Goal: Task Accomplishment & Management: Manage account settings

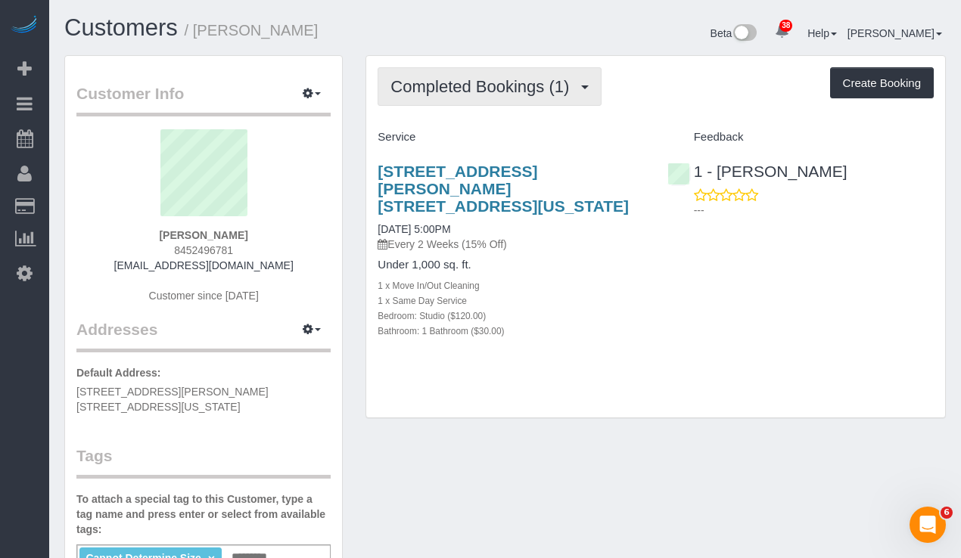
click at [455, 90] on span "Completed Bookings (1)" at bounding box center [483, 86] width 186 height 19
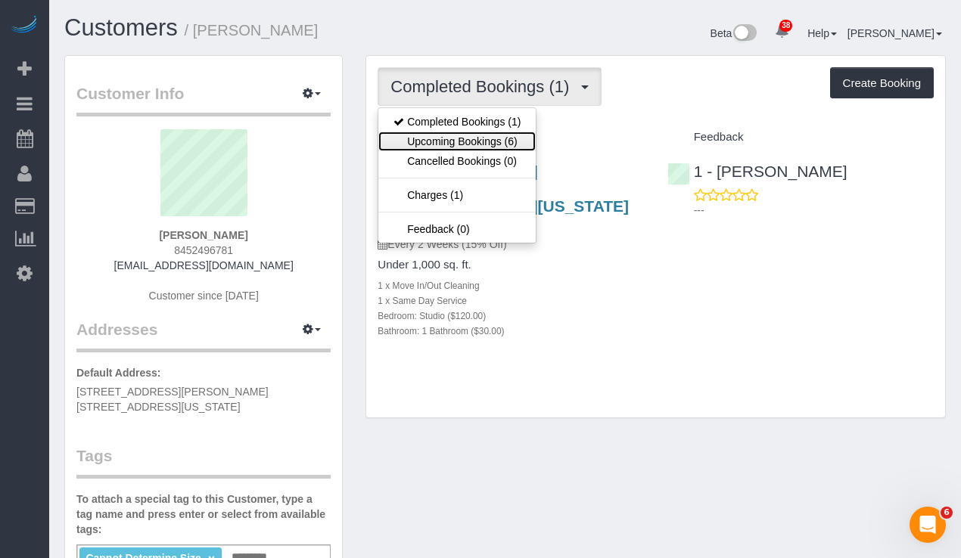
click at [446, 132] on link "Upcoming Bookings (6)" at bounding box center [456, 142] width 157 height 20
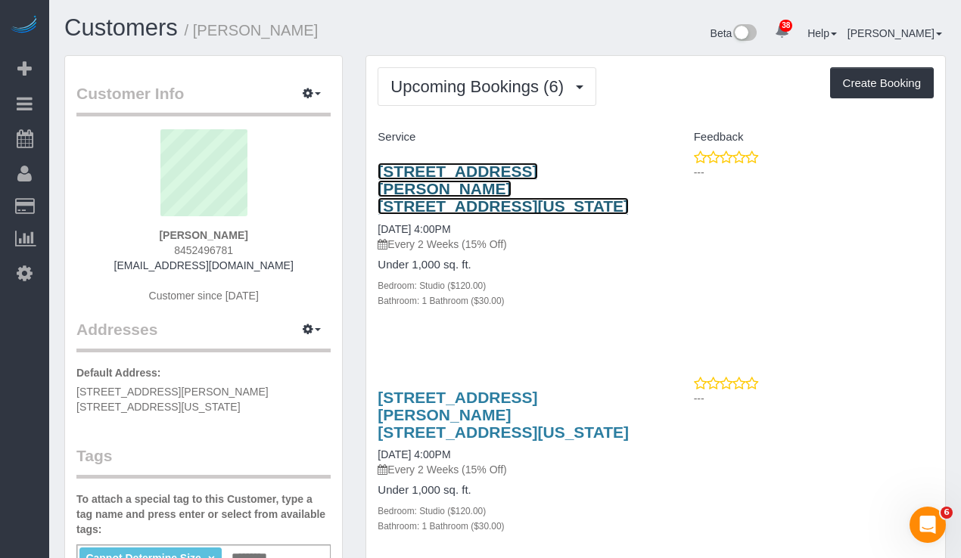
click at [418, 181] on link "7 Dey Street, Apt. 14d, New York, NY 10007" at bounding box center [503, 189] width 251 height 52
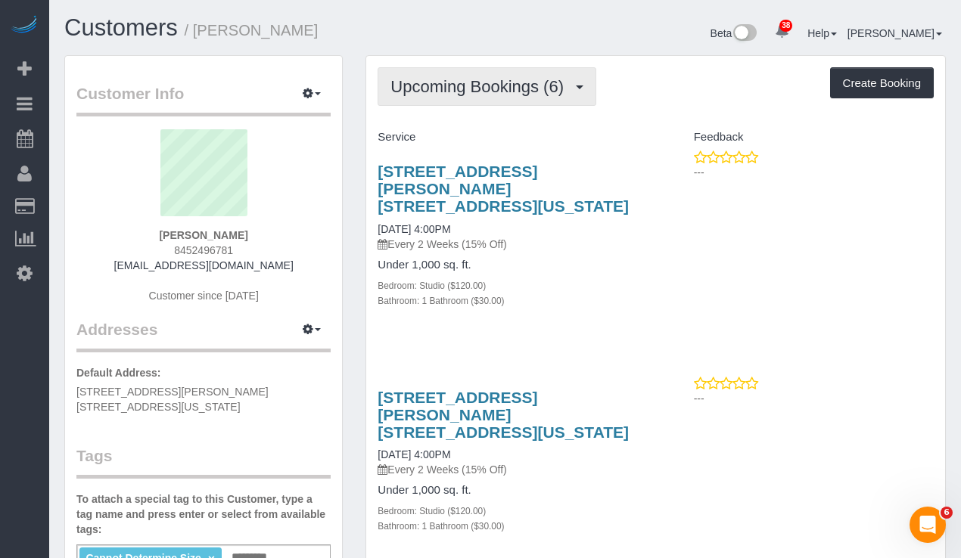
click at [420, 78] on span "Upcoming Bookings (6)" at bounding box center [480, 86] width 181 height 19
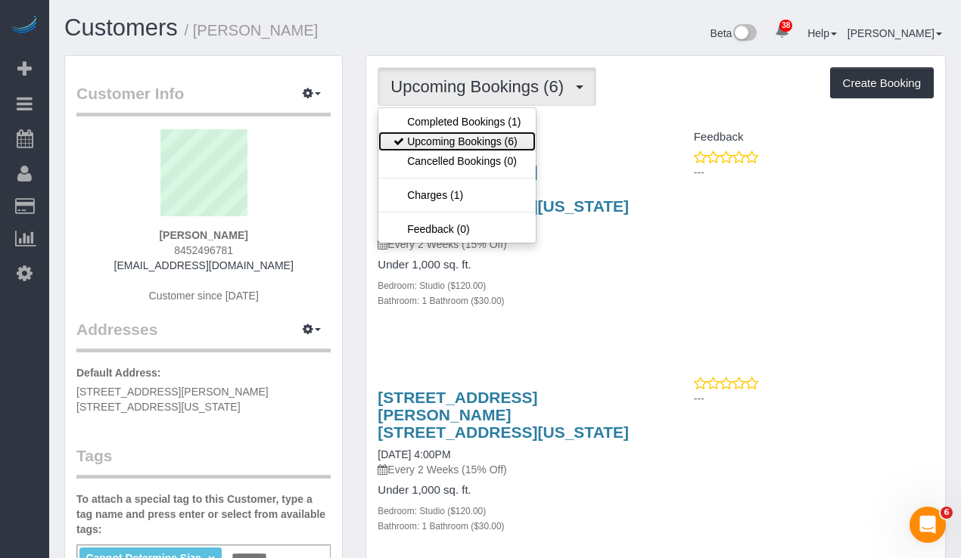
click at [443, 138] on link "Upcoming Bookings (6)" at bounding box center [456, 142] width 157 height 20
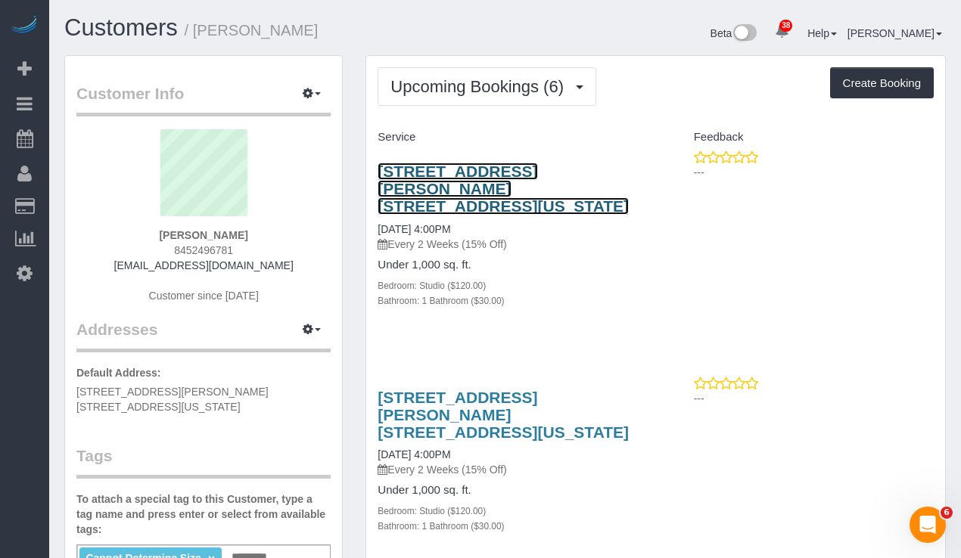
click at [428, 181] on link "7 Dey Street, Apt. 14d, New York, NY 10007" at bounding box center [503, 189] width 251 height 52
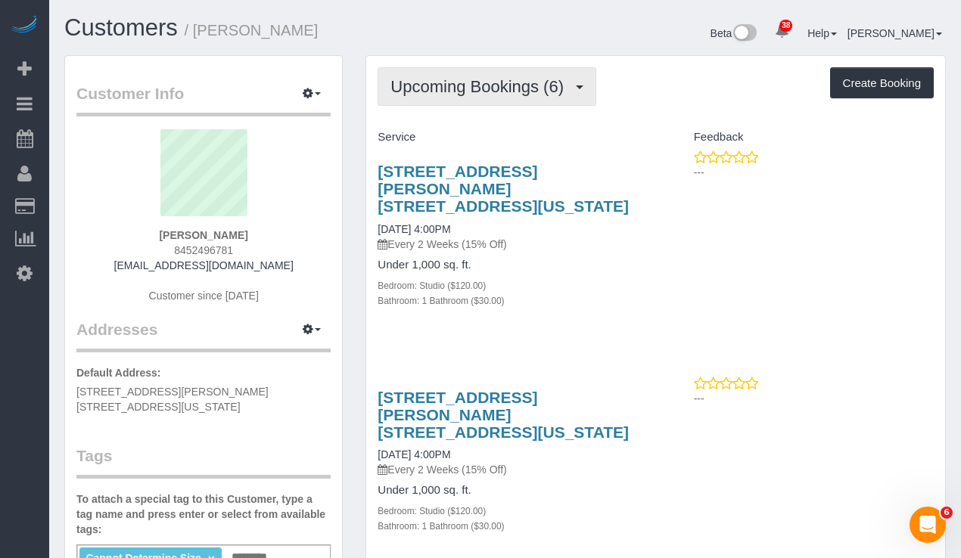
click at [418, 69] on button "Upcoming Bookings (6)" at bounding box center [487, 86] width 219 height 39
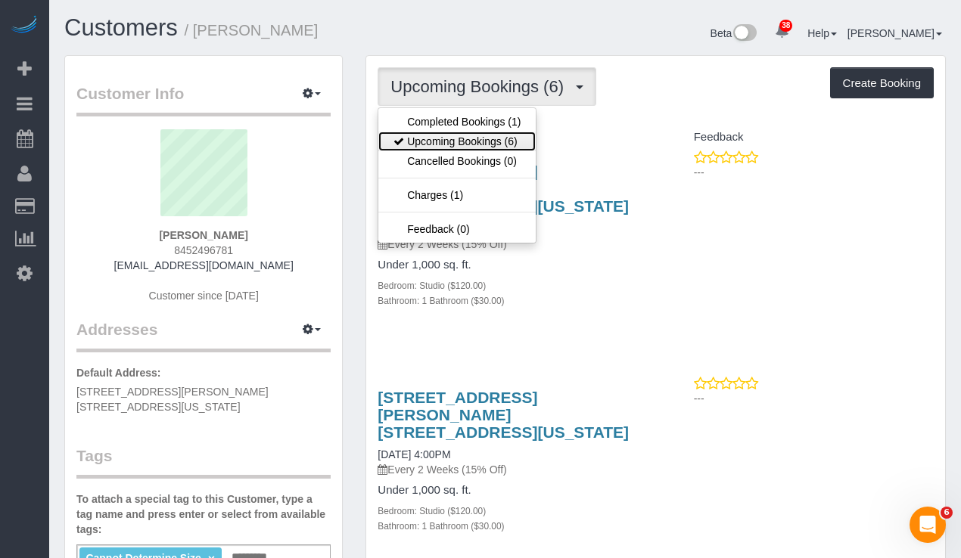
click at [418, 138] on link "Upcoming Bookings (6)" at bounding box center [456, 142] width 157 height 20
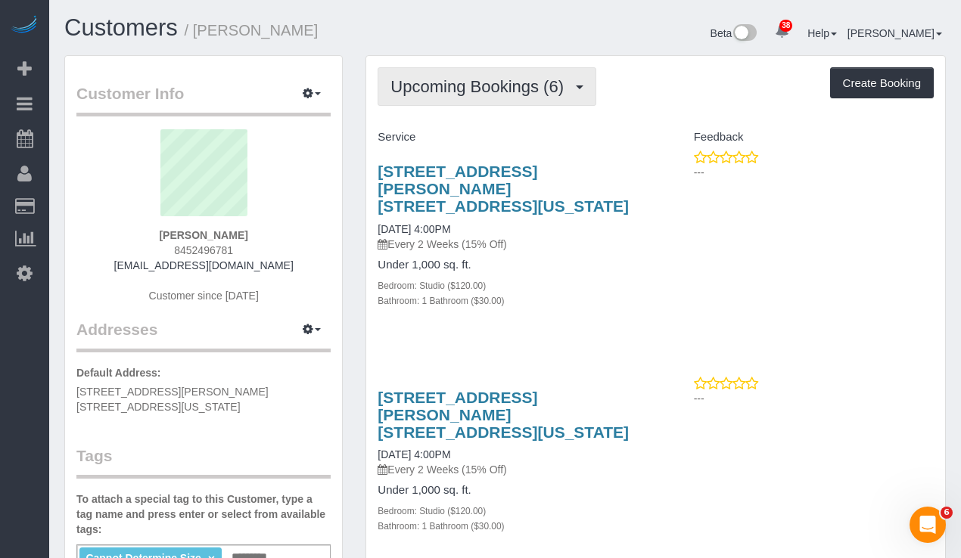
click at [456, 93] on span "Upcoming Bookings (6)" at bounding box center [480, 86] width 181 height 19
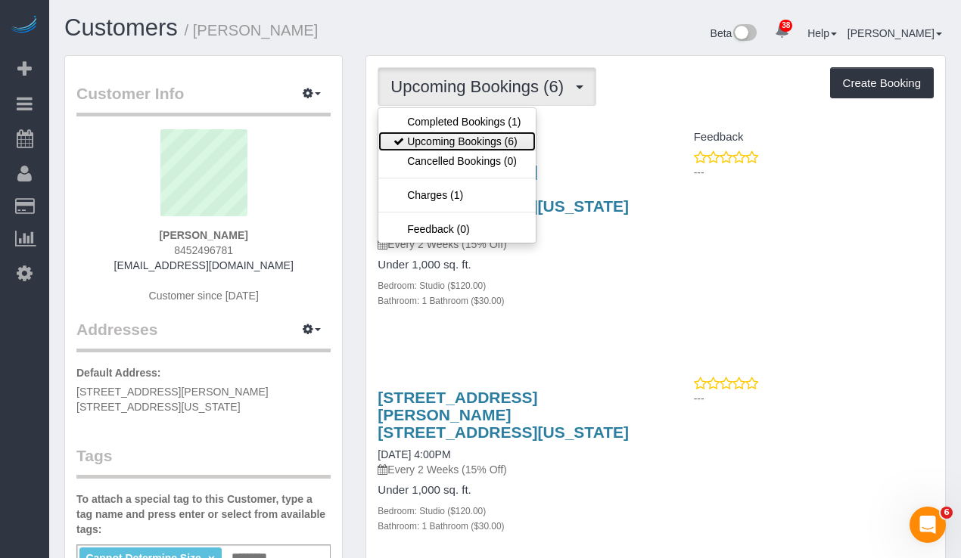
click at [456, 135] on link "Upcoming Bookings (6)" at bounding box center [456, 142] width 157 height 20
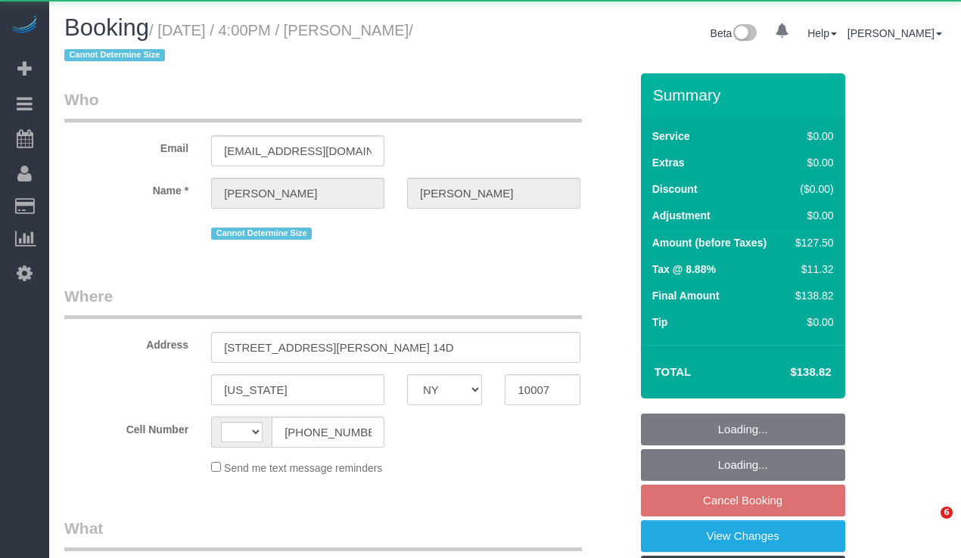
select select "NY"
select select "string:US"
select select "object:811"
select select "number:89"
select select "number:90"
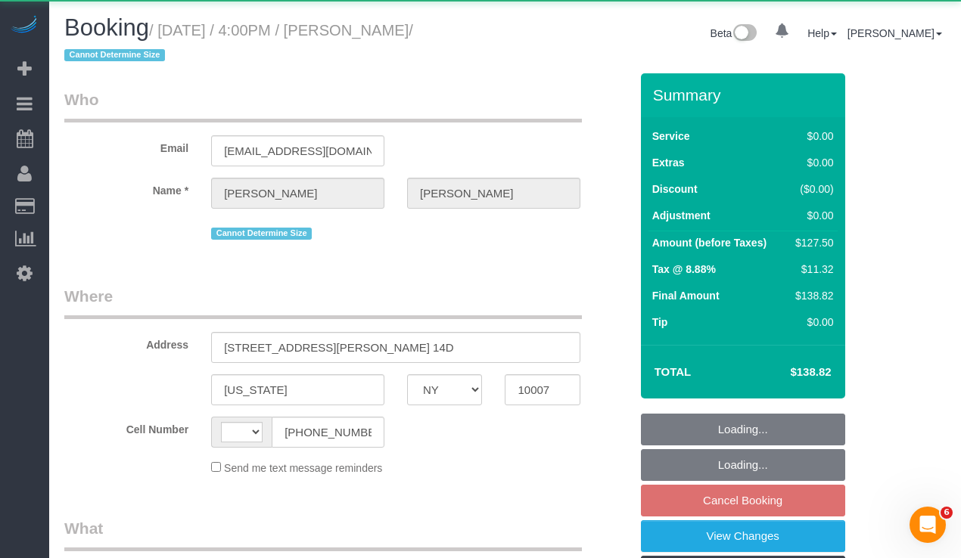
select select "number:15"
select select "number:6"
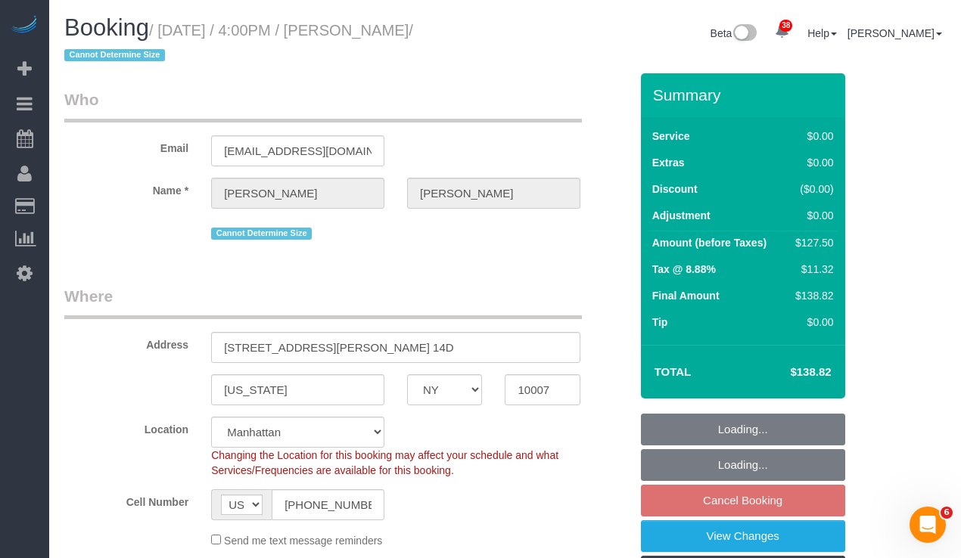
select select "object:1540"
select select "string:stripe-pm_1SDTMr4VGloSiKo712u6Q7Mc"
select select "spot9"
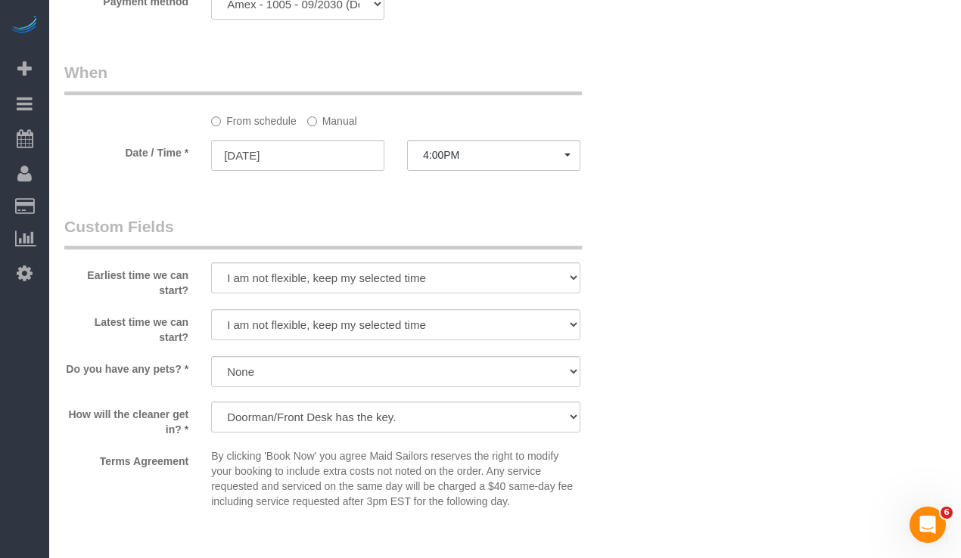
scroll to position [1525, 0]
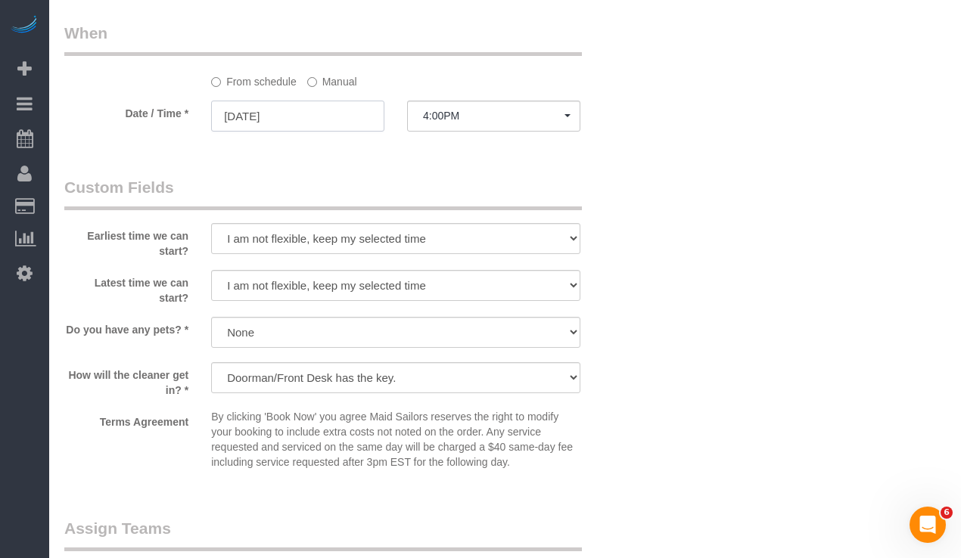
click at [281, 121] on input "[DATE]" at bounding box center [297, 116] width 173 height 31
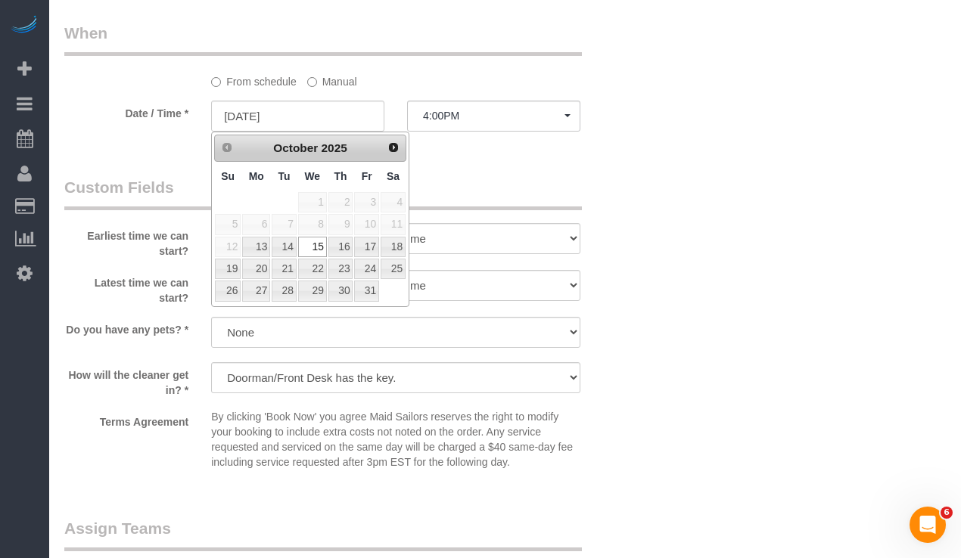
click at [134, 88] on div "From schedule Manual" at bounding box center [347, 55] width 588 height 67
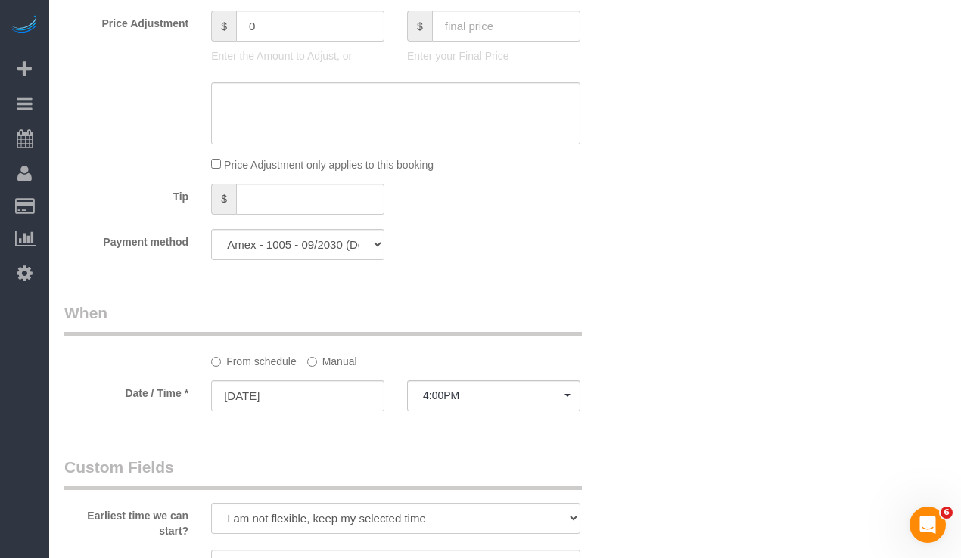
scroll to position [1313, 0]
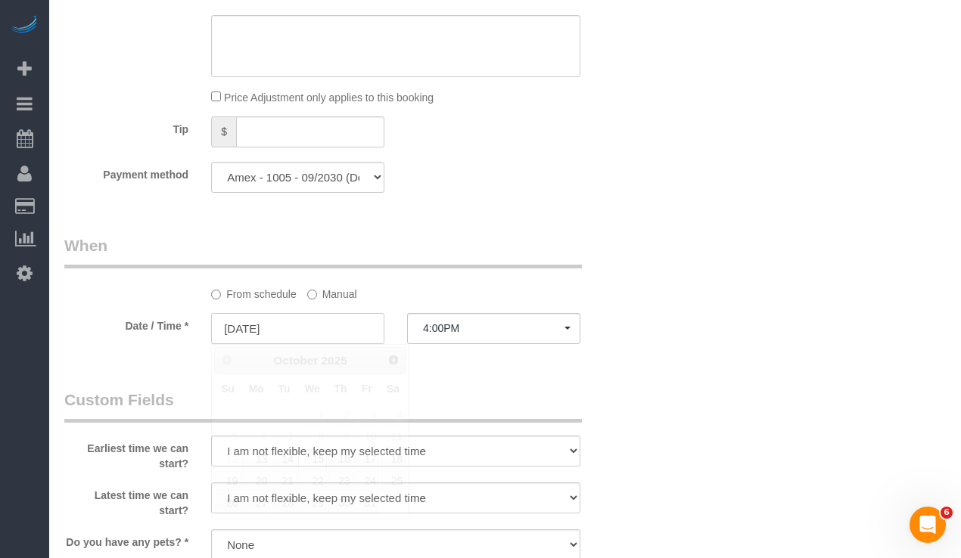
click at [275, 330] on input "[DATE]" at bounding box center [297, 328] width 173 height 31
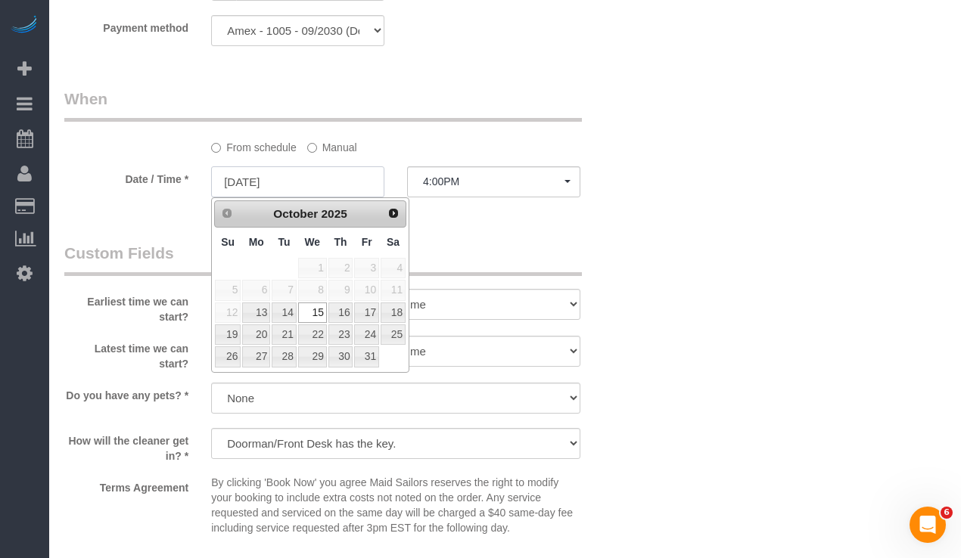
scroll to position [1506, 0]
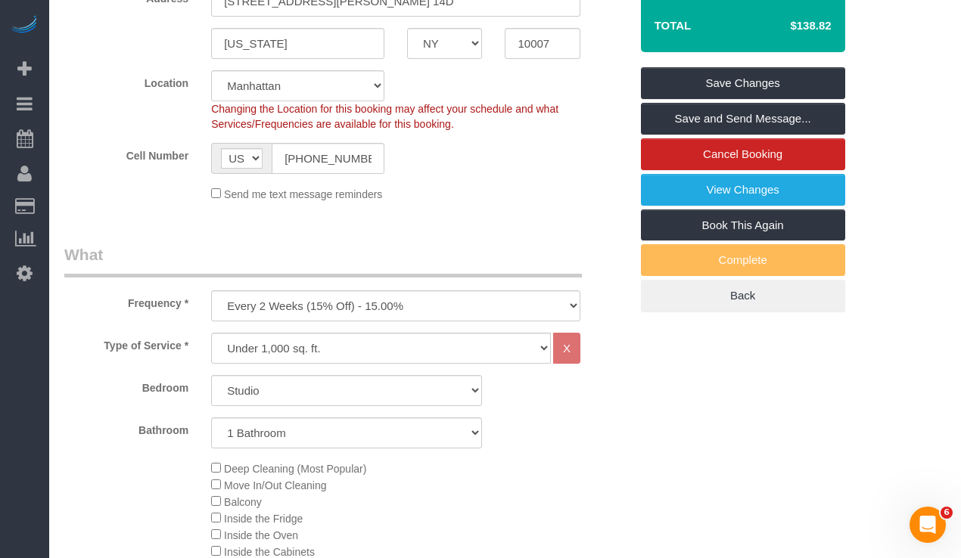
scroll to position [0, 0]
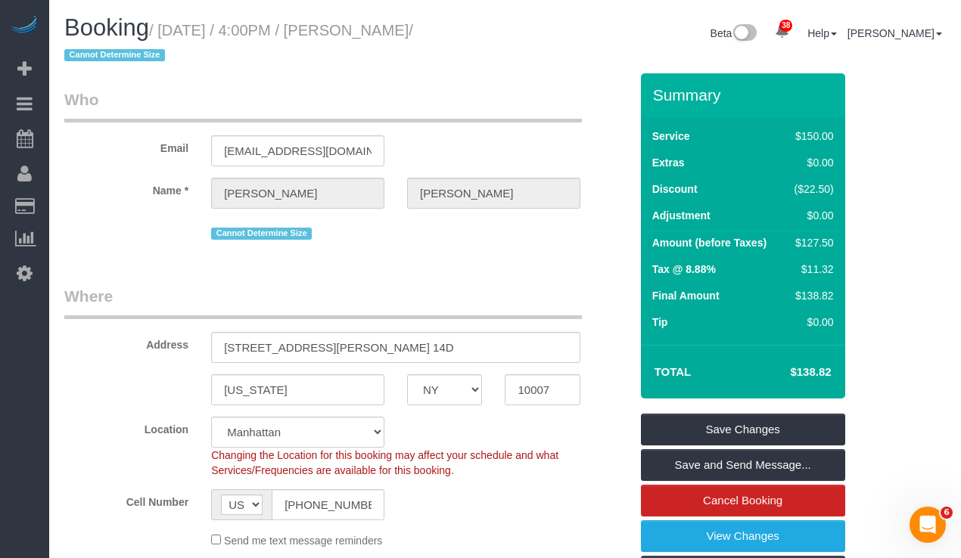
drag, startPoint x: 166, startPoint y: 33, endPoint x: 452, endPoint y: 35, distance: 286.0
click at [413, 35] on small "/ October 15, 2025 / 4:00PM / Cyrus Reza / Cannot Determine Size" at bounding box center [238, 43] width 349 height 42
copy small "October 15, 2025 / 4:00PM / Cyrus Reza"
drag, startPoint x: 406, startPoint y: 36, endPoint x: 422, endPoint y: 33, distance: 16.9
click at [407, 36] on small "/ October 15, 2025 / 4:00PM / Cyrus Reza / Cannot Determine Size" at bounding box center [238, 43] width 349 height 42
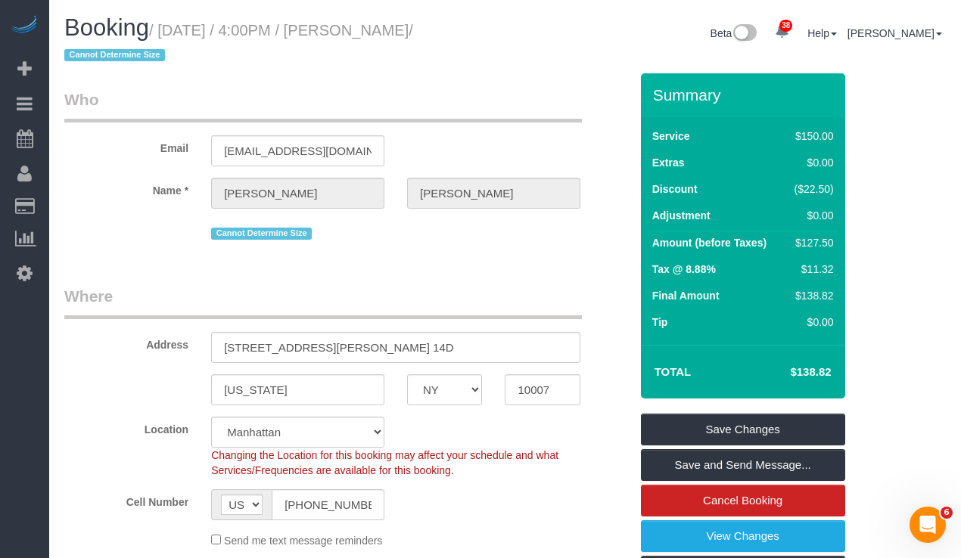
click at [370, 30] on small "/ October 15, 2025 / 4:00PM / Cyrus Reza / Cannot Determine Size" at bounding box center [238, 43] width 349 height 42
click at [393, 26] on small "/ October 15, 2025 / 4:00PM / Cyrus Reza / Cannot Determine Size" at bounding box center [238, 43] width 349 height 42
copy small "[PERSON_NAME]"
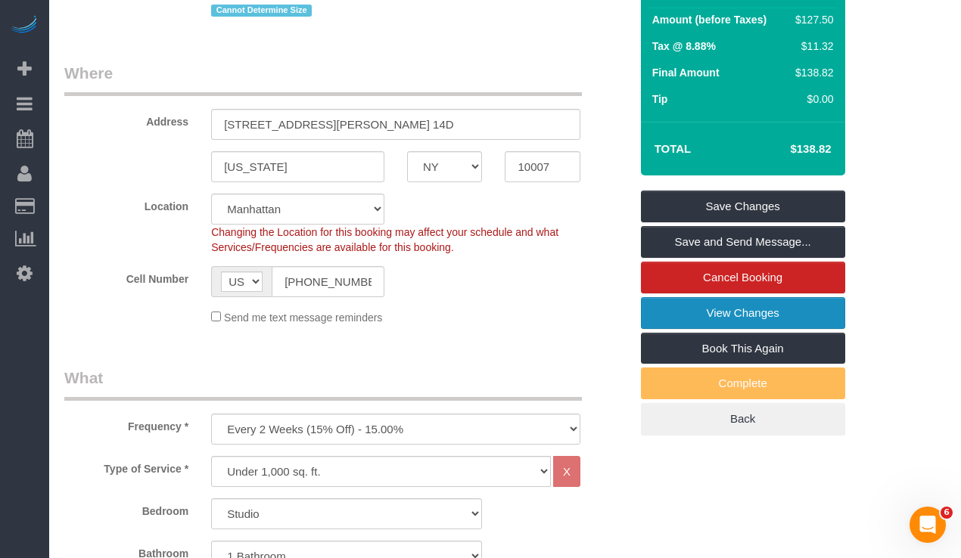
scroll to position [228, 0]
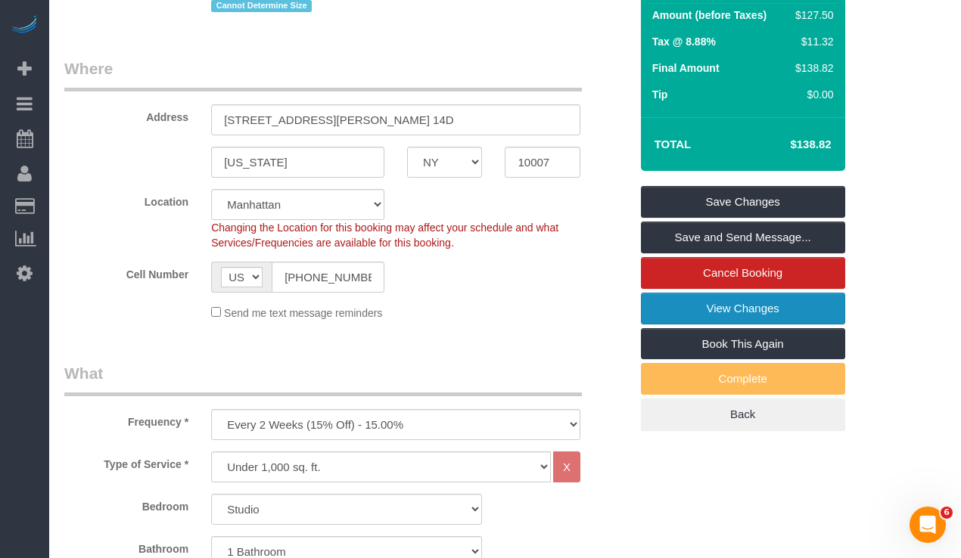
click at [682, 315] on link "View Changes" at bounding box center [743, 309] width 204 height 32
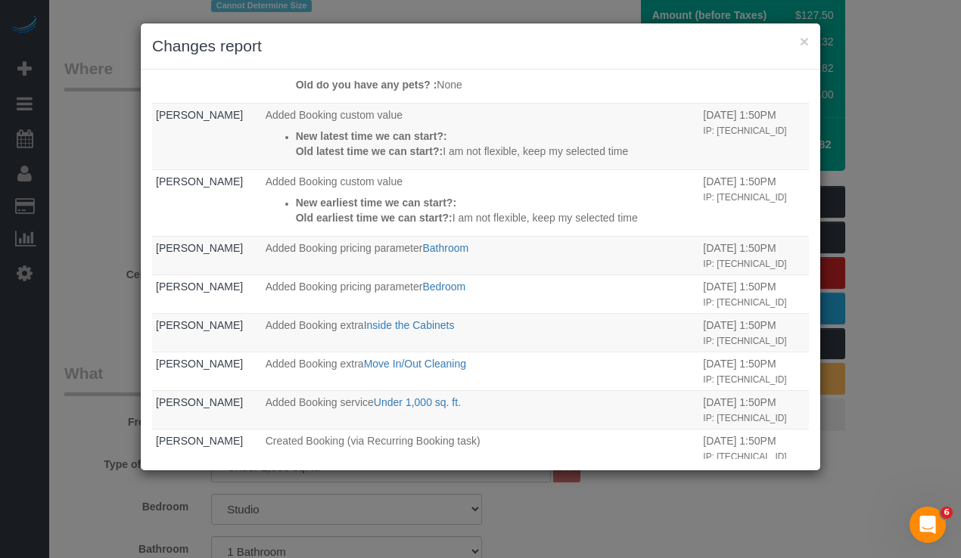
scroll to position [474, 0]
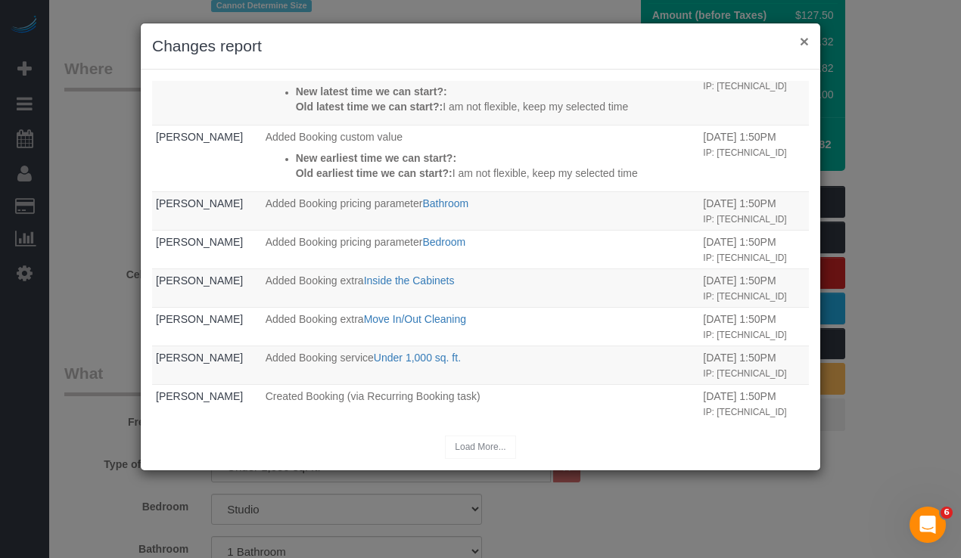
click at [807, 43] on button "×" at bounding box center [804, 41] width 9 height 16
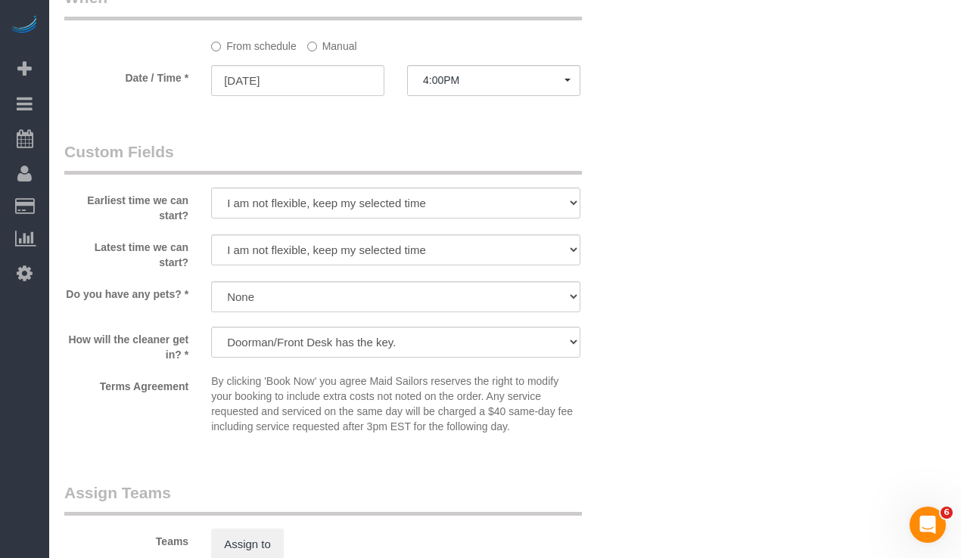
scroll to position [1562, 0]
click at [312, 83] on input "10/15/2025" at bounding box center [297, 79] width 173 height 31
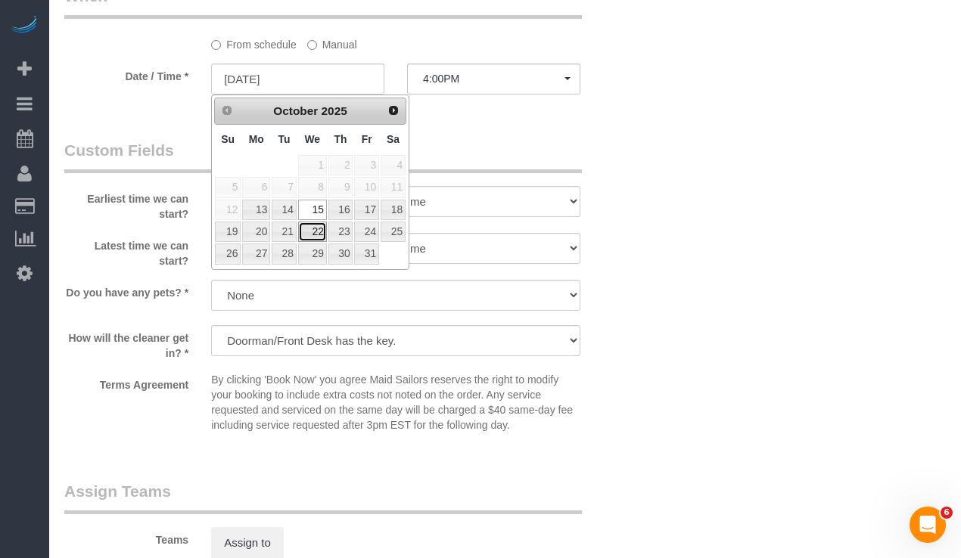
click at [322, 224] on link "22" at bounding box center [312, 232] width 29 height 20
type input "10/22/2025"
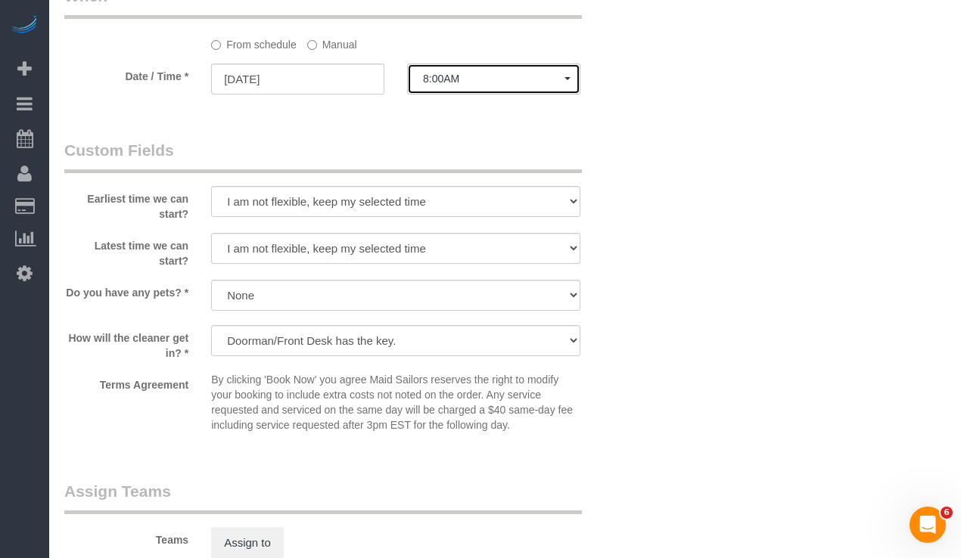
click at [449, 74] on span "8:00AM" at bounding box center [493, 79] width 141 height 12
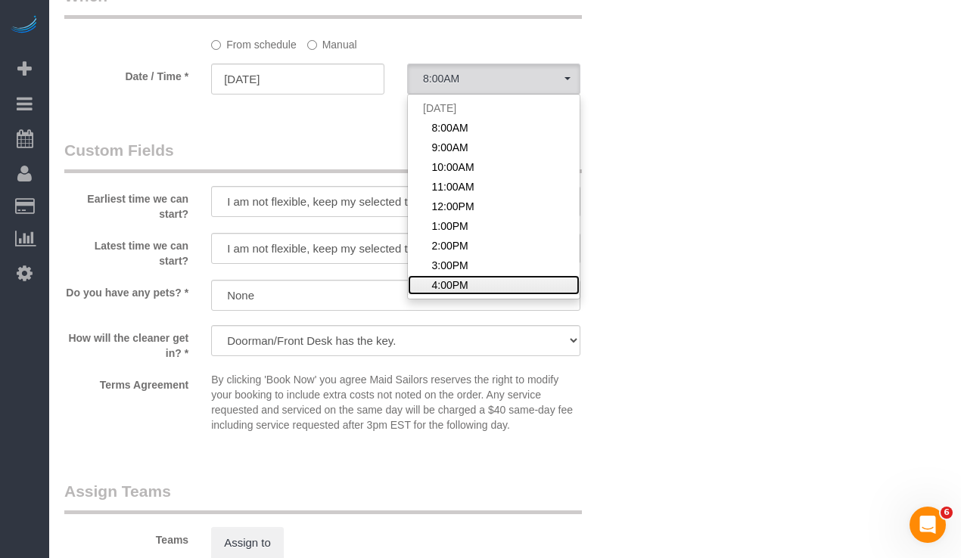
click at [495, 284] on link "4:00PM" at bounding box center [494, 285] width 172 height 20
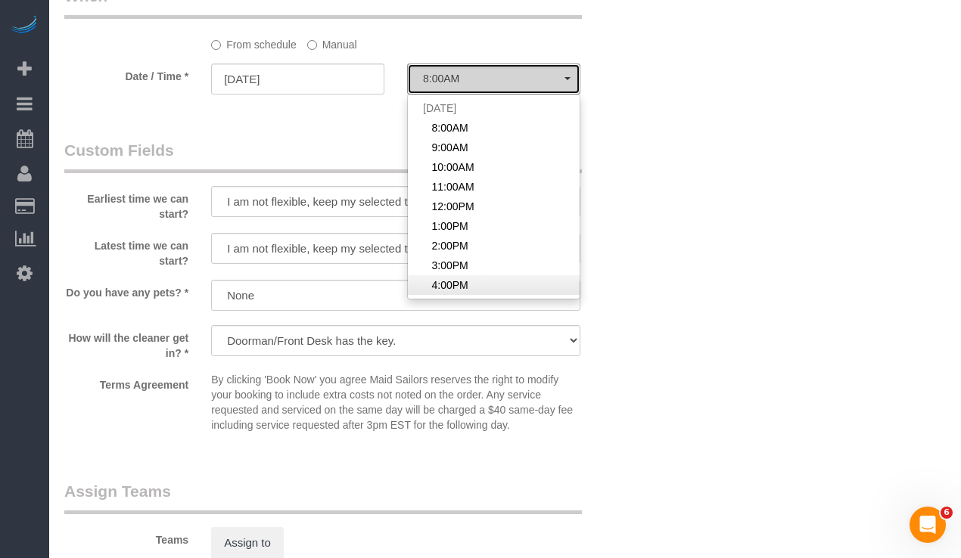
select select "spot66"
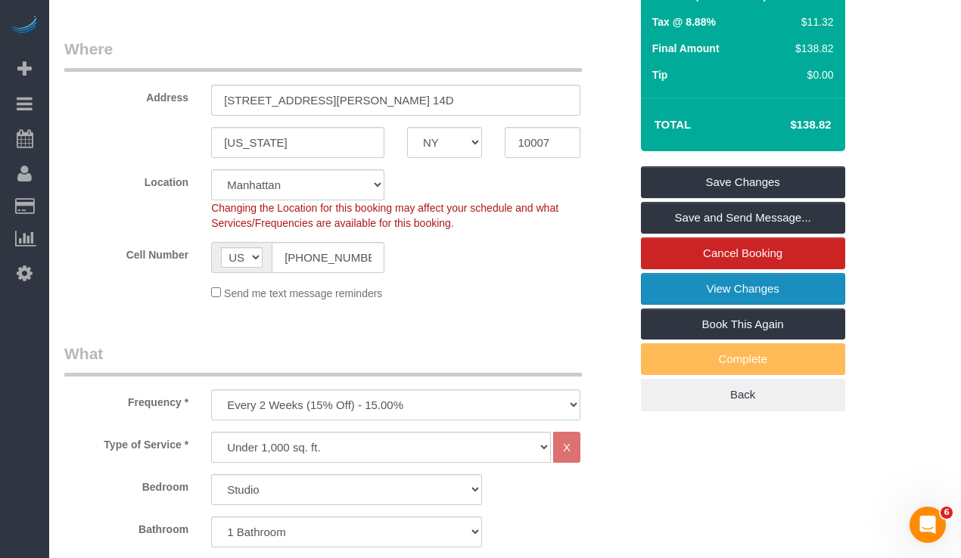
scroll to position [248, 0]
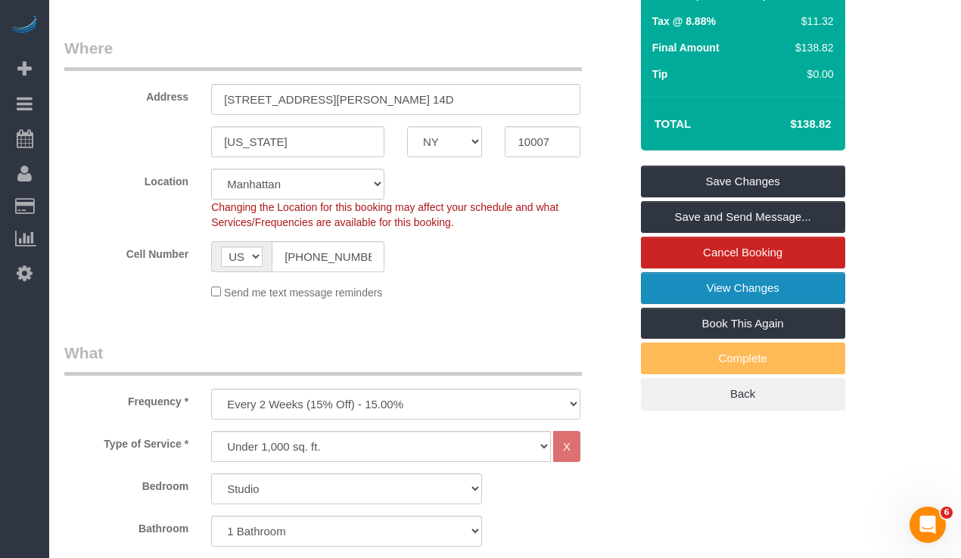
click at [689, 285] on link "View Changes" at bounding box center [743, 288] width 204 height 32
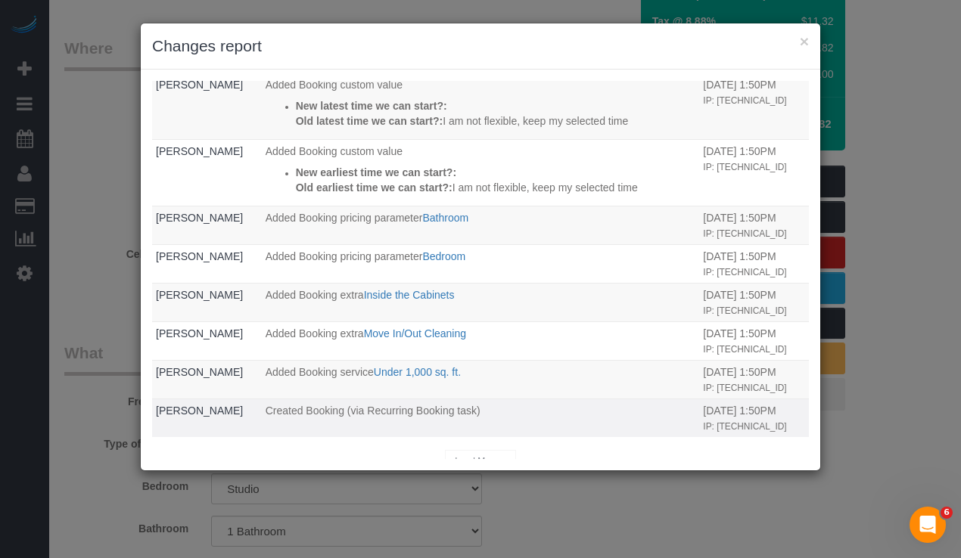
scroll to position [474, 0]
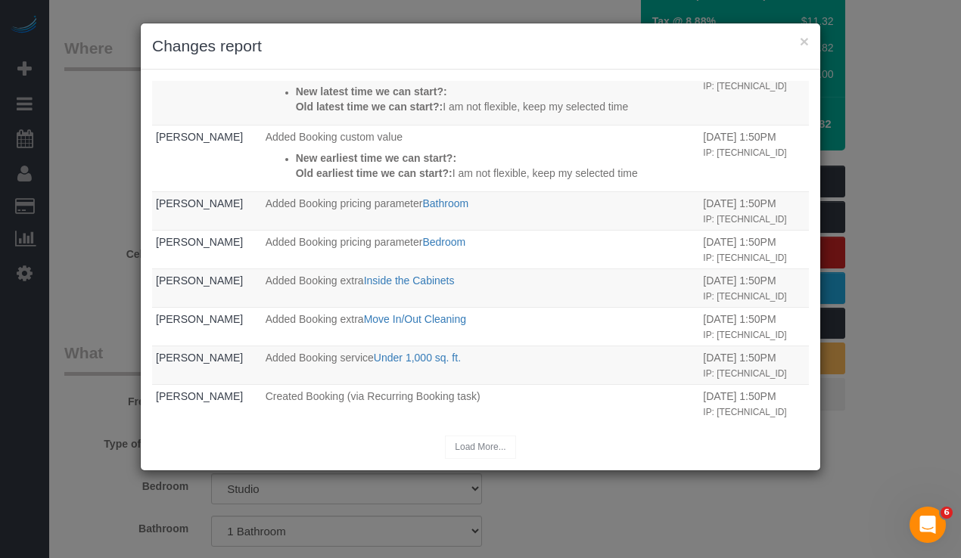
click at [476, 446] on div "Load More..." at bounding box center [480, 447] width 657 height 23
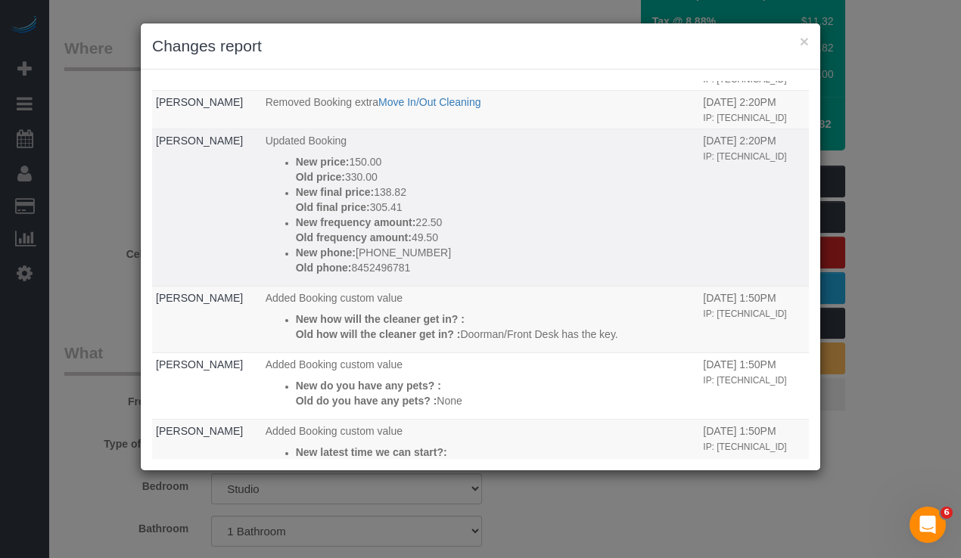
scroll to position [0, 0]
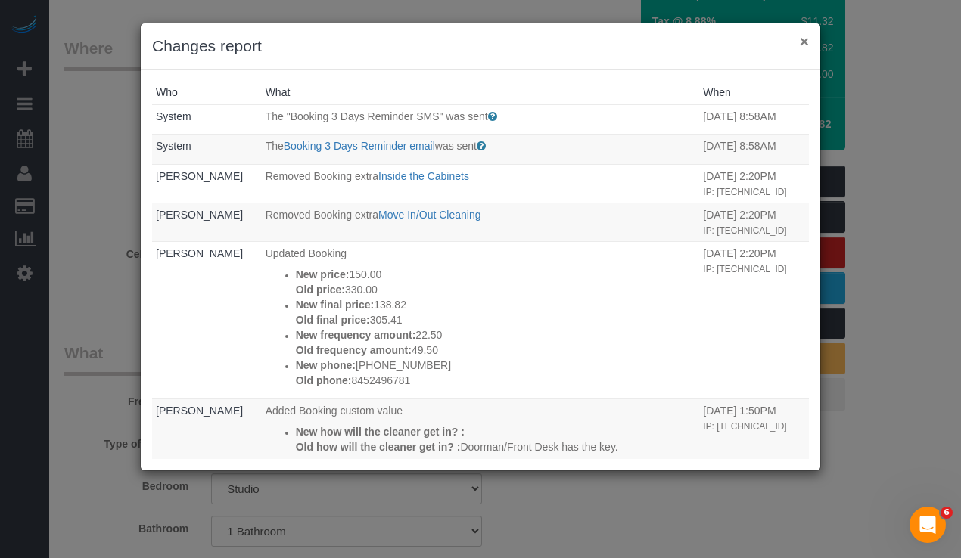
click at [806, 44] on button "×" at bounding box center [804, 41] width 9 height 16
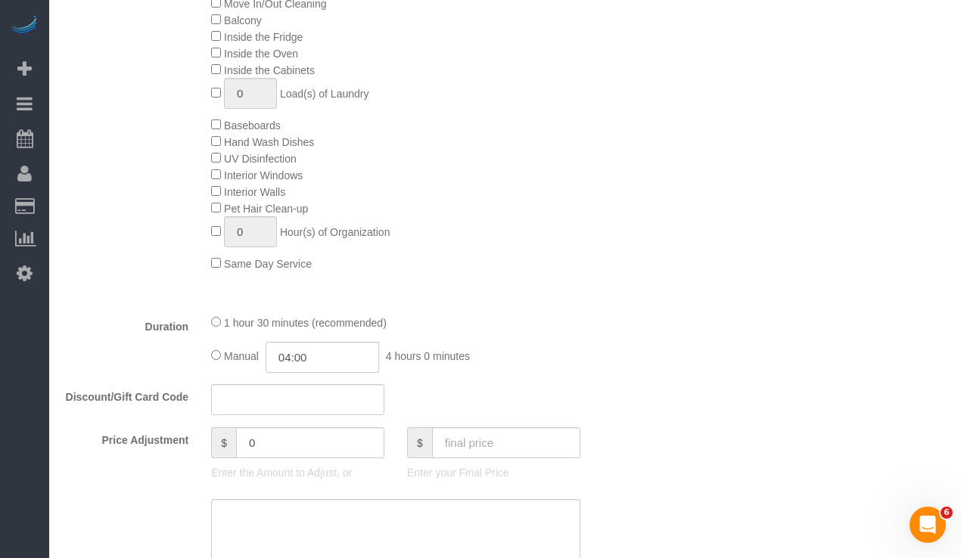
scroll to position [831, 0]
select select "spot126"
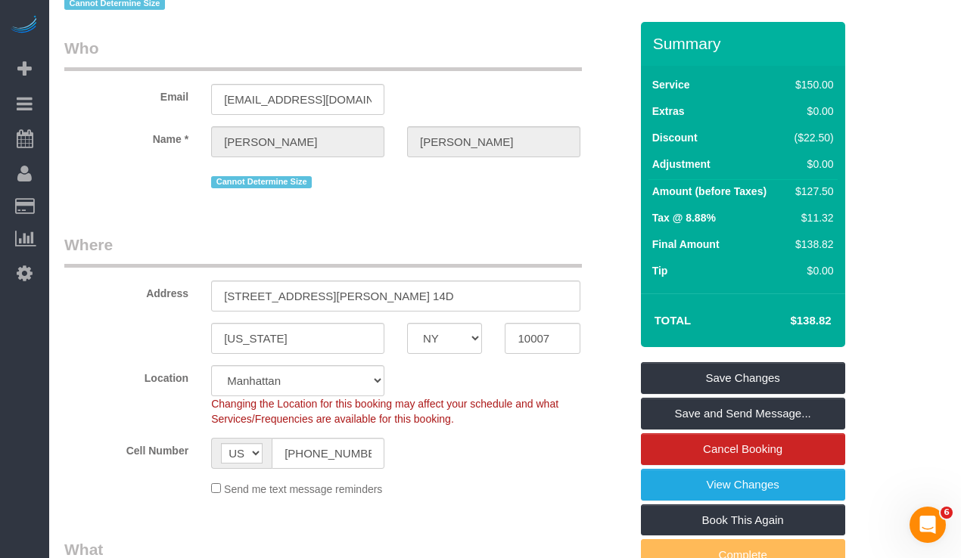
scroll to position [52, 0]
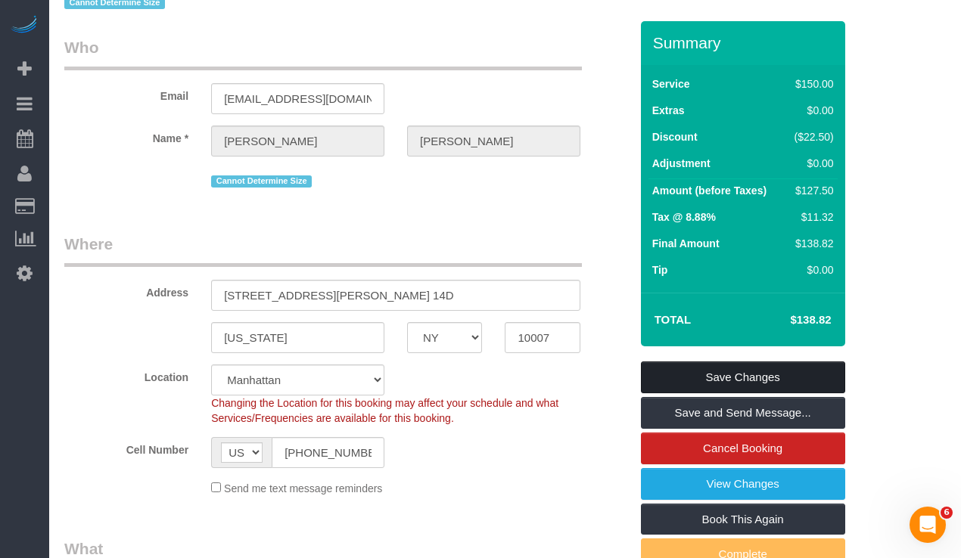
click at [676, 371] on link "Save Changes" at bounding box center [743, 378] width 204 height 32
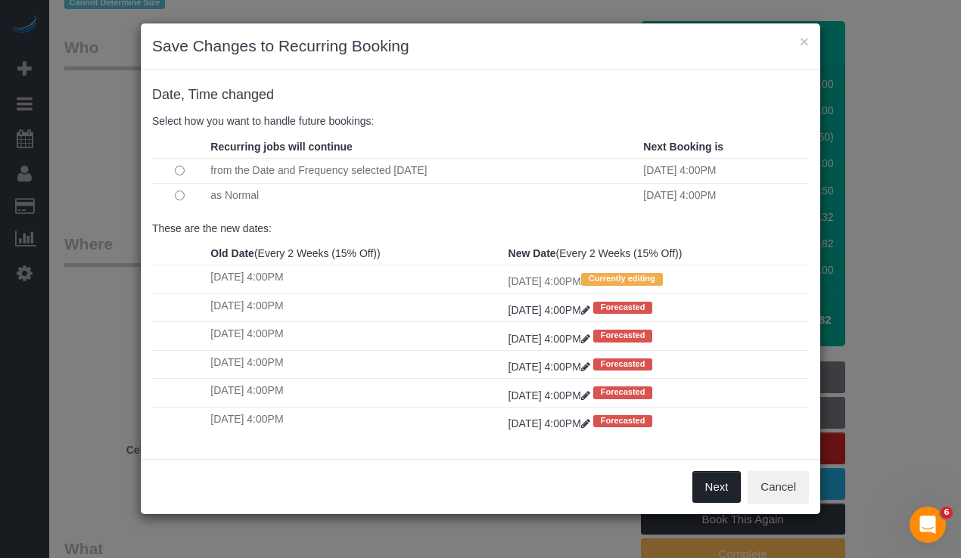
click at [716, 495] on button "Next" at bounding box center [716, 487] width 49 height 32
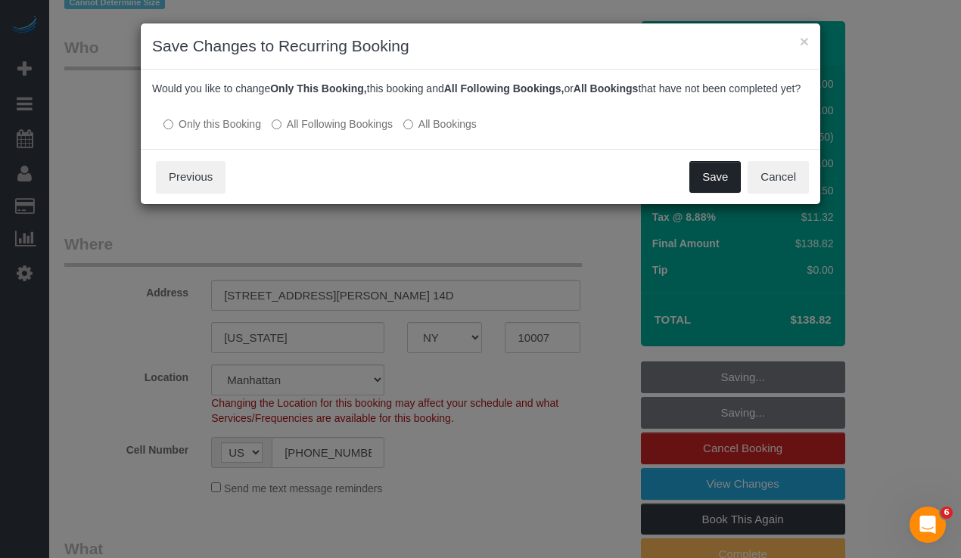
click at [703, 193] on button "Save" at bounding box center [714, 177] width 51 height 32
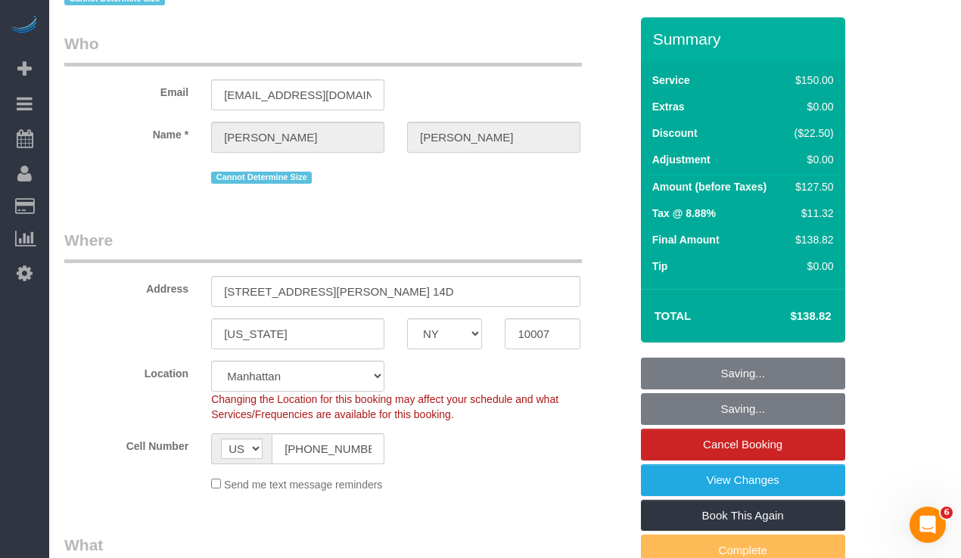
scroll to position [58, 0]
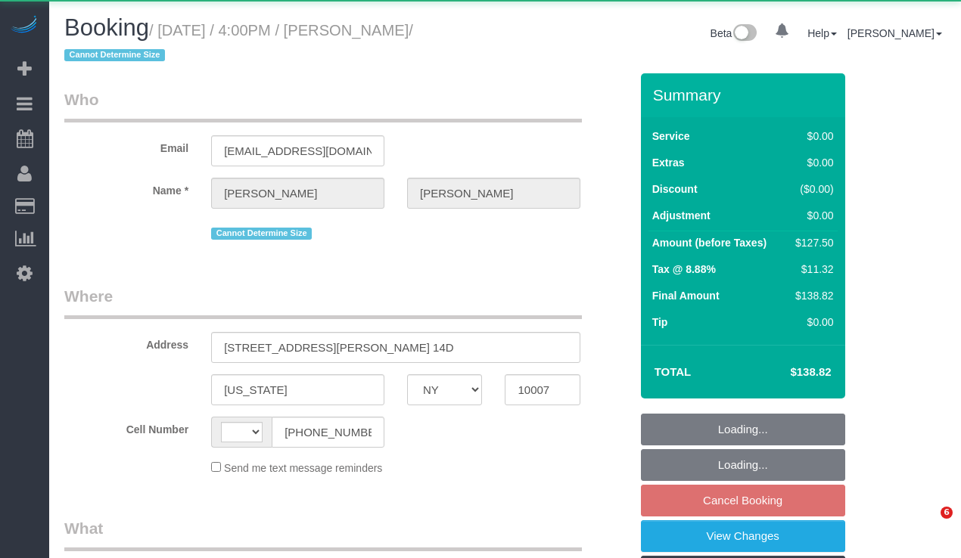
select select "NY"
select select "string:US"
select select "object:1104"
select select "spot9"
select select "number:89"
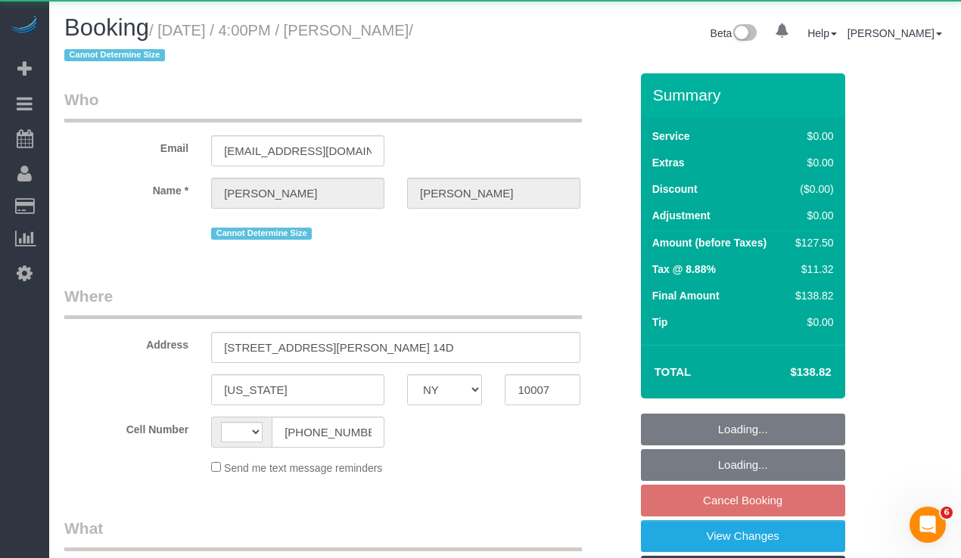
select select "number:90"
select select "number:15"
select select "number:6"
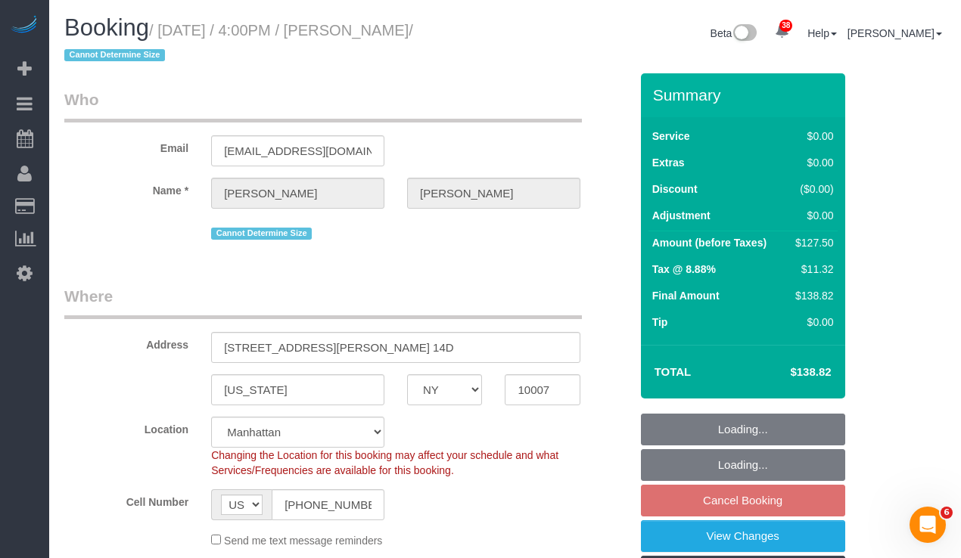
select select "string:stripe-pm_1SDTMr4VGloSiKo712u6Q7Mc"
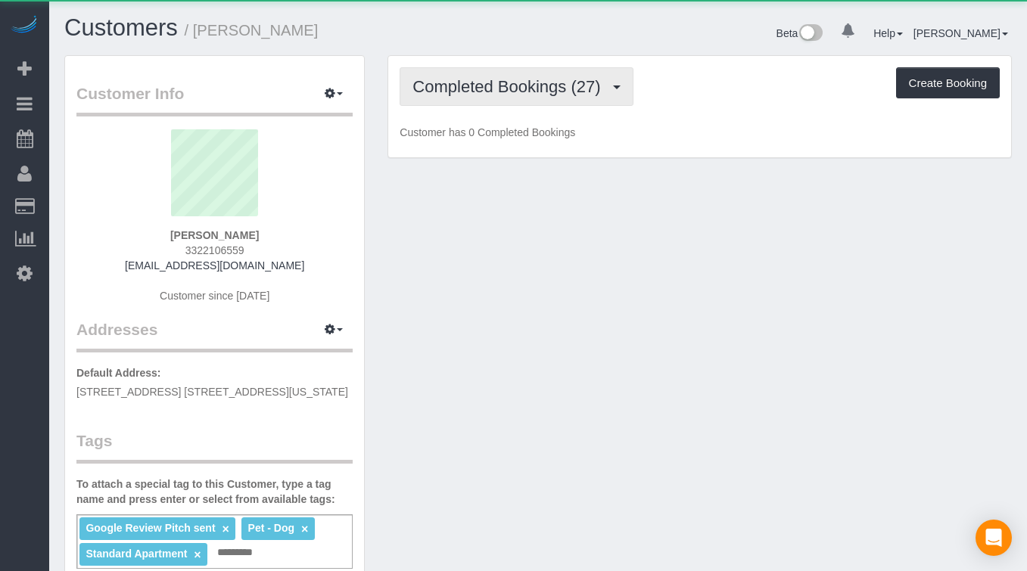
drag, startPoint x: 502, startPoint y: 98, endPoint x: 512, endPoint y: 112, distance: 17.9
click at [501, 98] on button "Completed Bookings (27)" at bounding box center [515, 86] width 233 height 39
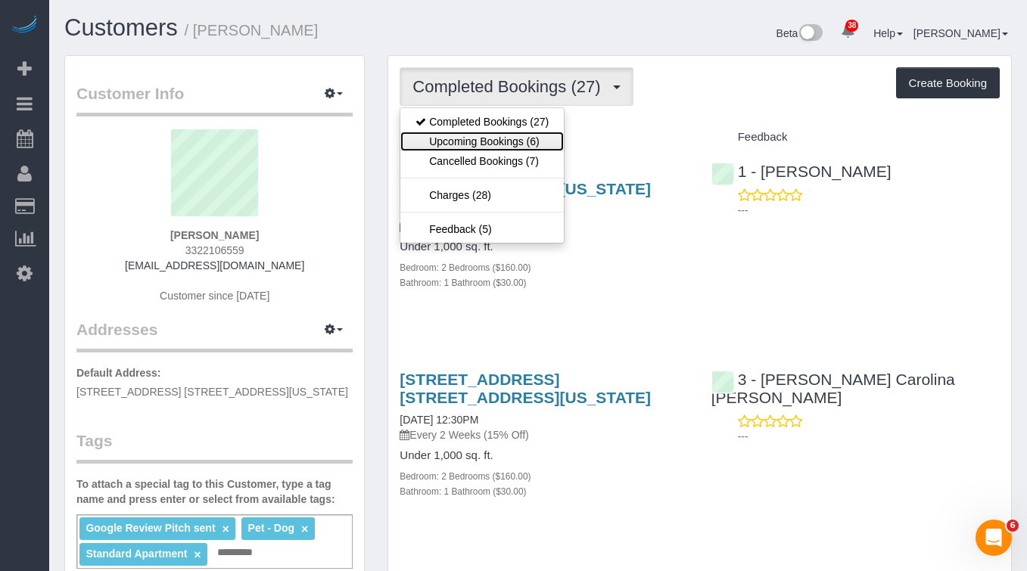
click at [490, 138] on link "Upcoming Bookings (6)" at bounding box center [481, 142] width 163 height 20
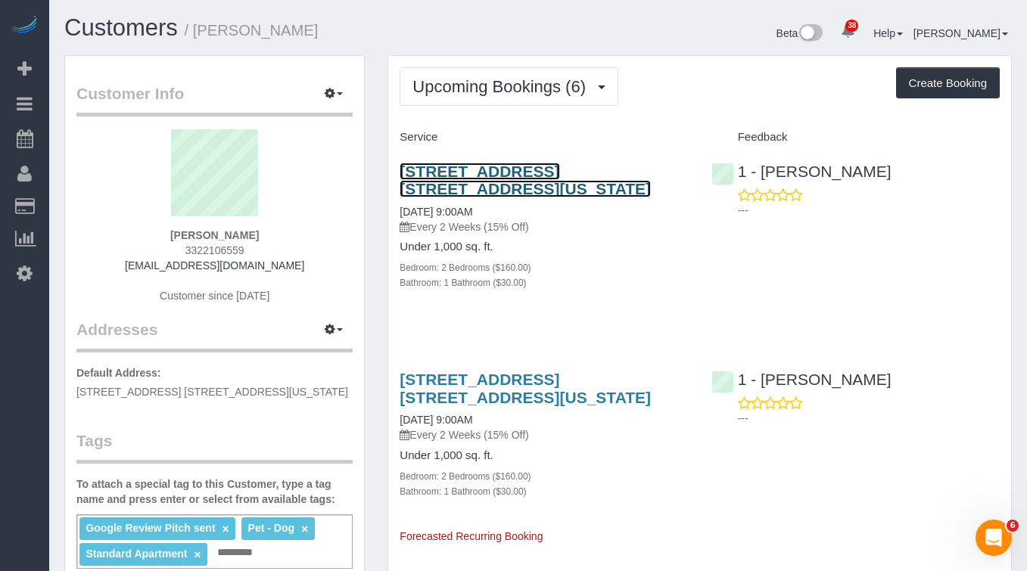
click at [443, 169] on link "245 West 25th Street, Apt. 6c, New York, NY 10001" at bounding box center [524, 180] width 251 height 35
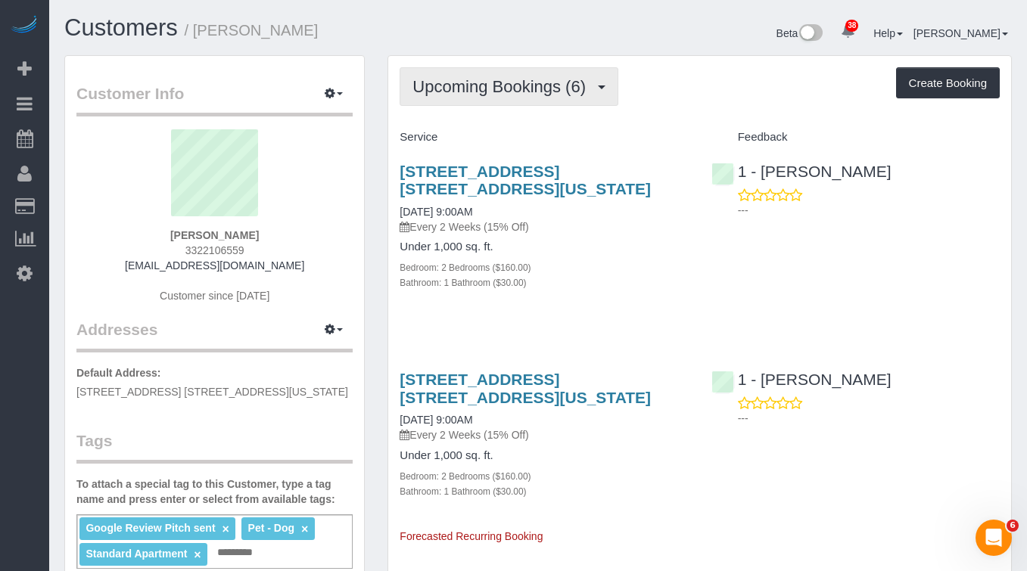
click at [427, 83] on span "Upcoming Bookings (6)" at bounding box center [502, 86] width 181 height 19
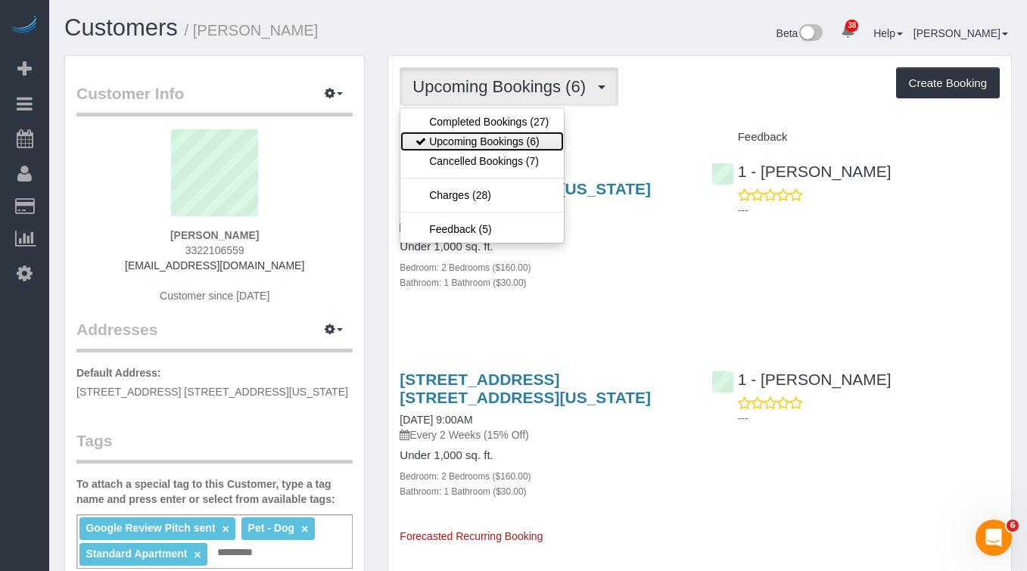
click at [455, 138] on link "Upcoming Bookings (6)" at bounding box center [481, 142] width 163 height 20
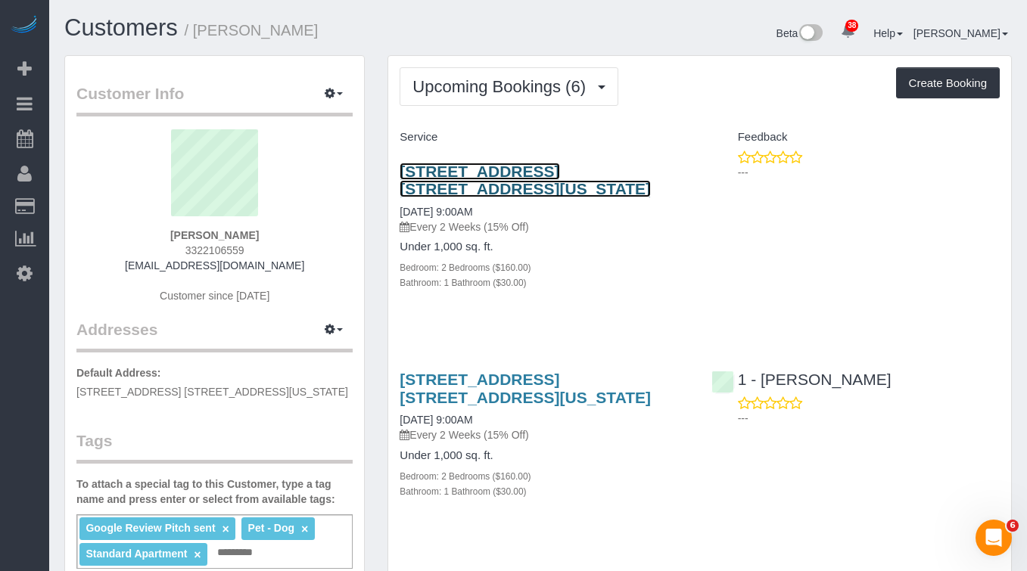
click at [443, 179] on link "245 West 25th Street, Apt. 6c, New York, NY 10001" at bounding box center [524, 180] width 251 height 35
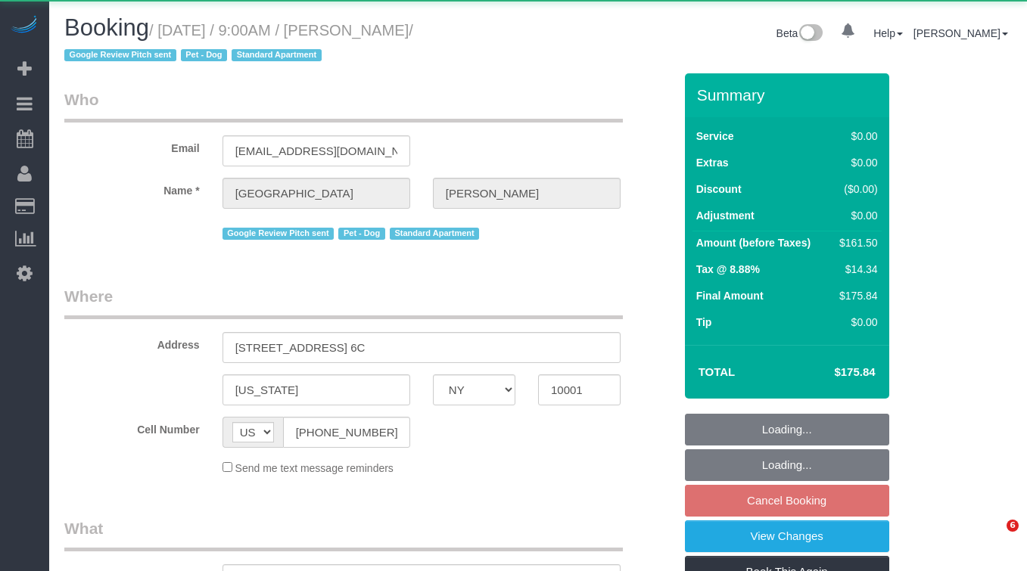
select select "NY"
select select "object:823"
select select "spot2"
select select "number:57"
select select "number:75"
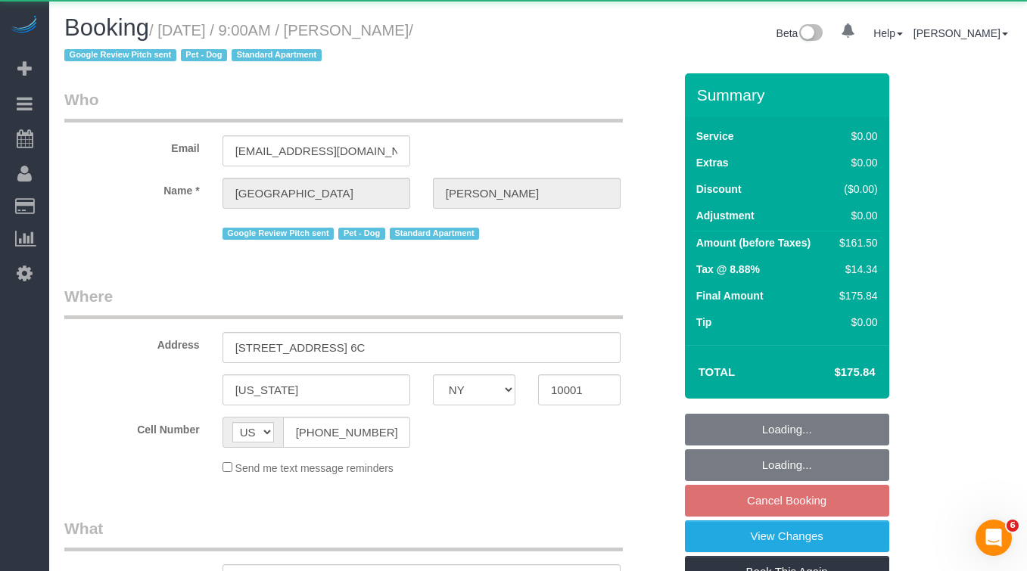
select select "number:13"
select select "number:6"
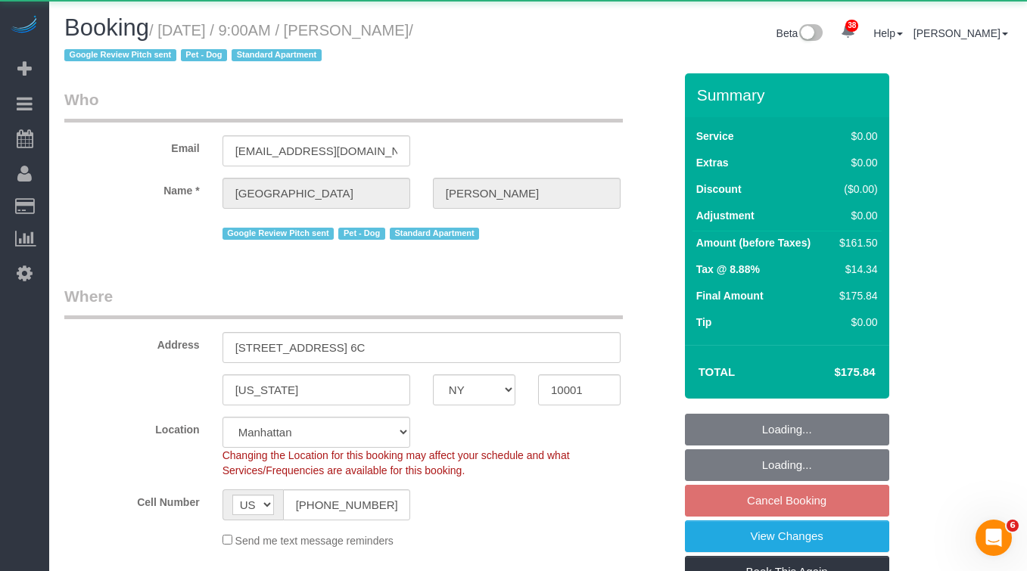
select select "object:979"
select select "string:stripe-pm_1Oe5Vq4VGloSiKo7A6D1LOqR"
select select "2"
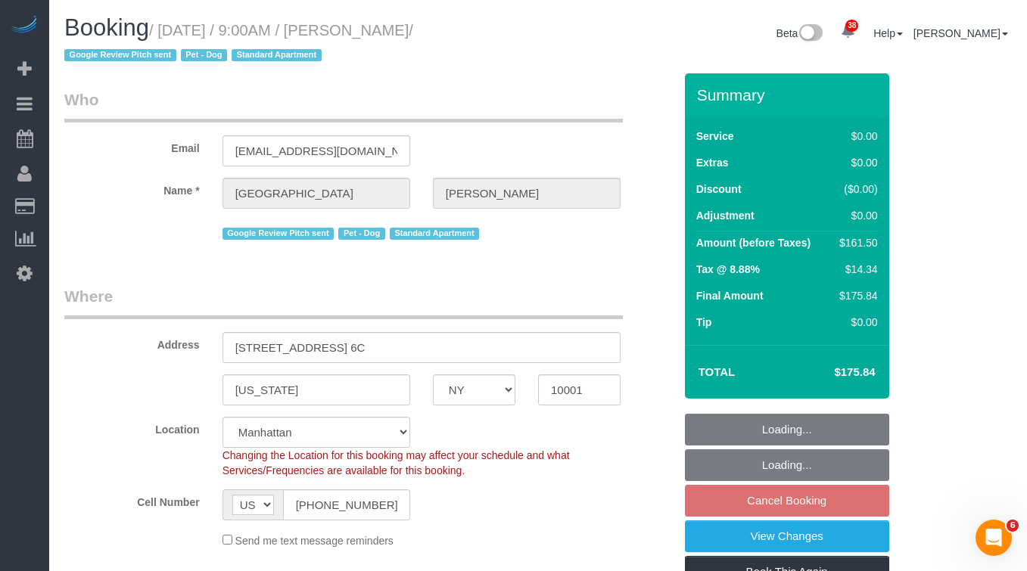
click at [441, 48] on h1 "Booking / October 15, 2025 / 9:00AM / Devon Darrow / Google Review Pitch sent P…" at bounding box center [295, 40] width 462 height 51
select select "2"
drag, startPoint x: 471, startPoint y: 29, endPoint x: 175, endPoint y: 32, distance: 295.8
click at [175, 32] on small "/ October 15, 2025 / 9:00AM / Devon Darrow / Google Review Pitch sent Pet - Dog…" at bounding box center [238, 43] width 349 height 42
copy small "October 15, 2025 / 9:00AM / Devon Darrow"
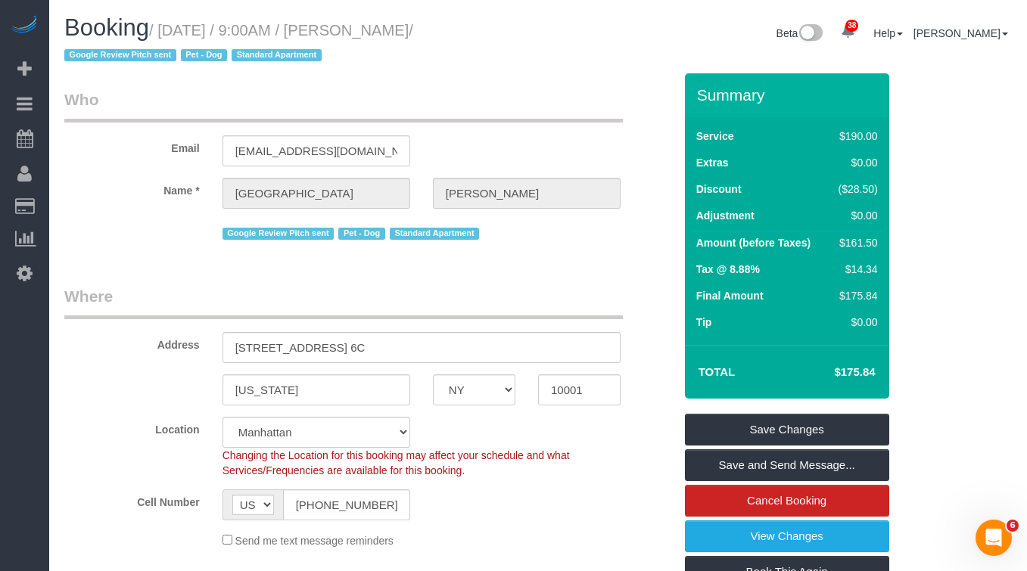
scroll to position [14, 0]
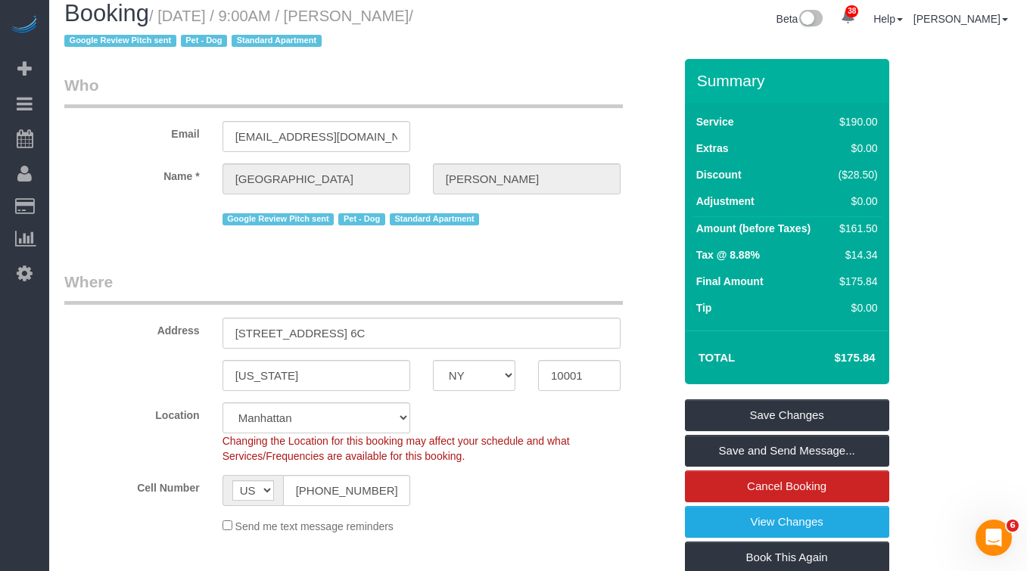
click at [426, 40] on h1 "Booking / October 15, 2025 / 9:00AM / Devon Darrow / Google Review Pitch sent P…" at bounding box center [295, 26] width 462 height 51
drag, startPoint x: 467, startPoint y: 20, endPoint x: 371, endPoint y: 23, distance: 96.1
click at [371, 23] on small "/ October 15, 2025 / 9:00AM / Devon Darrow / Google Review Pitch sent Pet - Dog…" at bounding box center [238, 29] width 349 height 42
copy small "Devon Darrow"
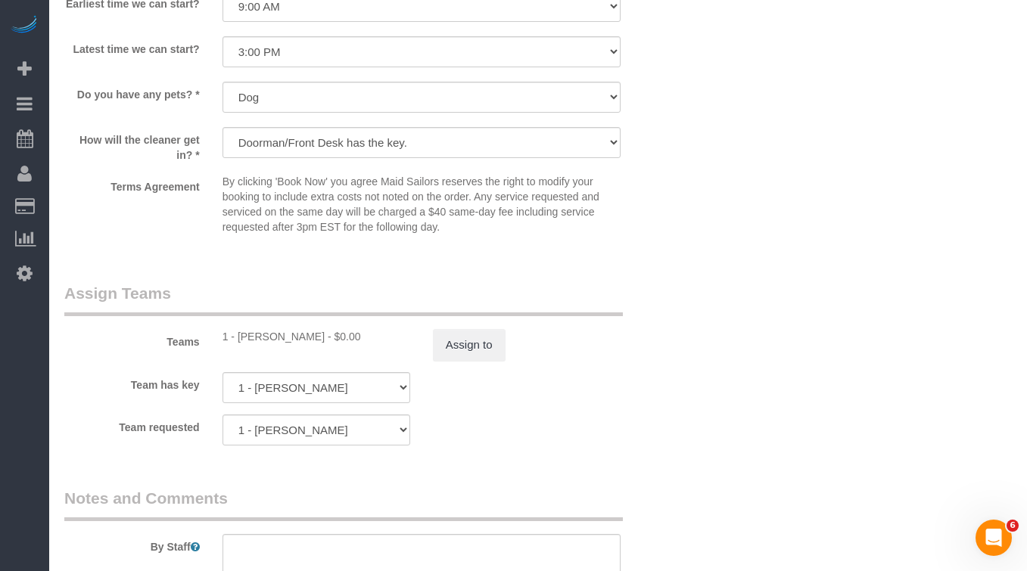
scroll to position [1764, 0]
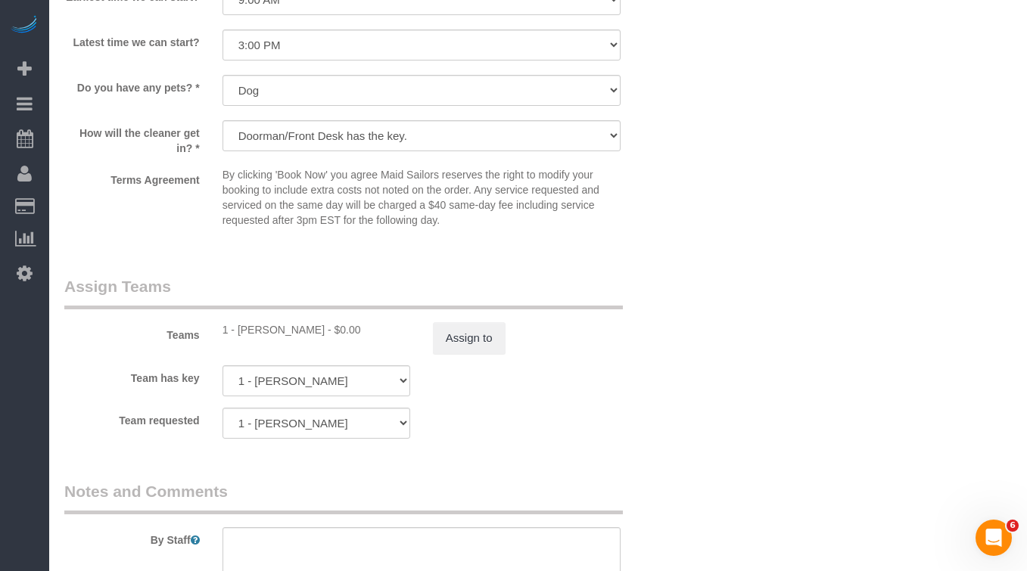
drag, startPoint x: 306, startPoint y: 325, endPoint x: 238, endPoint y: 331, distance: 68.3
click at [238, 331] on div "1 - Joselin Cecilio - $0.00" at bounding box center [316, 329] width 188 height 15
copy div "Joselin Cecilio"
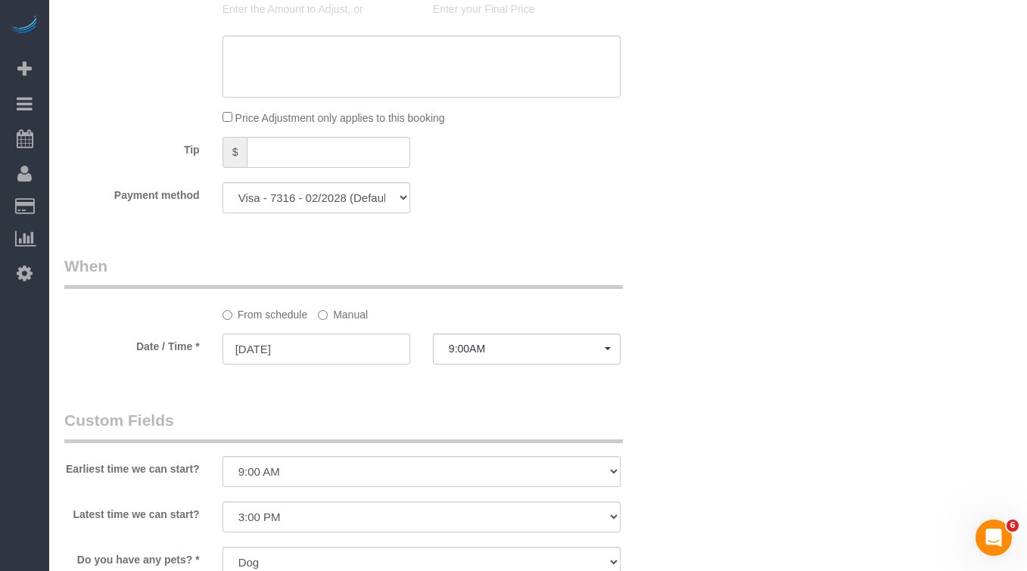
scroll to position [1298, 0]
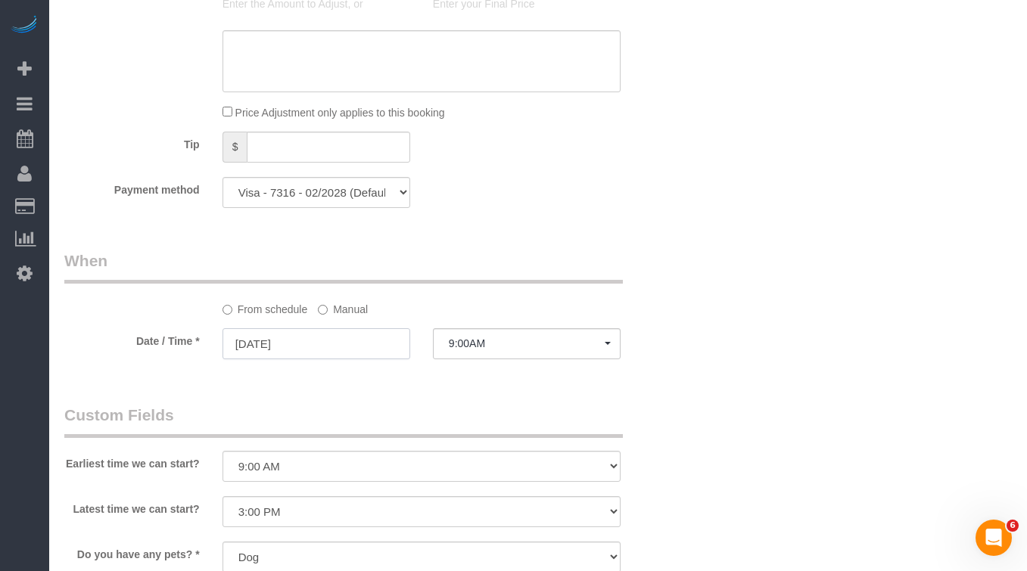
click at [288, 347] on input "10/15/2025" at bounding box center [316, 343] width 188 height 31
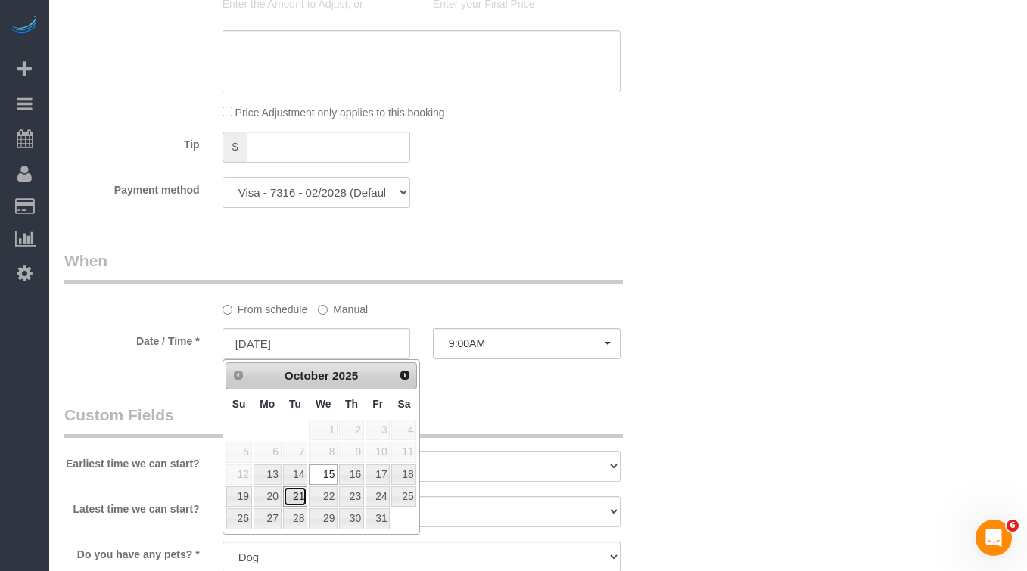
click at [300, 497] on link "21" at bounding box center [295, 496] width 24 height 20
type input "[DATE]"
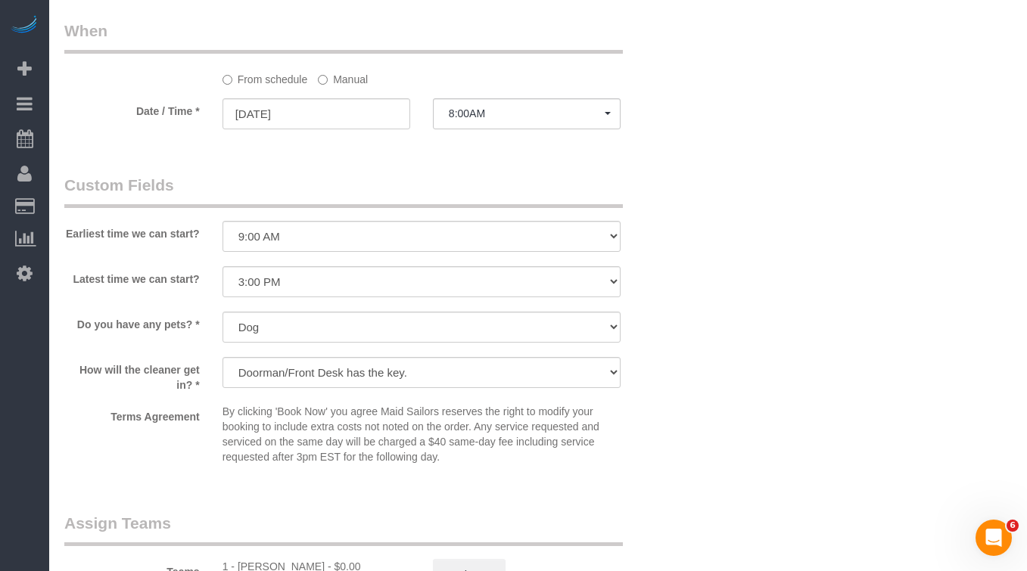
scroll to position [1528, 0]
click at [498, 120] on button "8:00AM" at bounding box center [527, 113] width 188 height 31
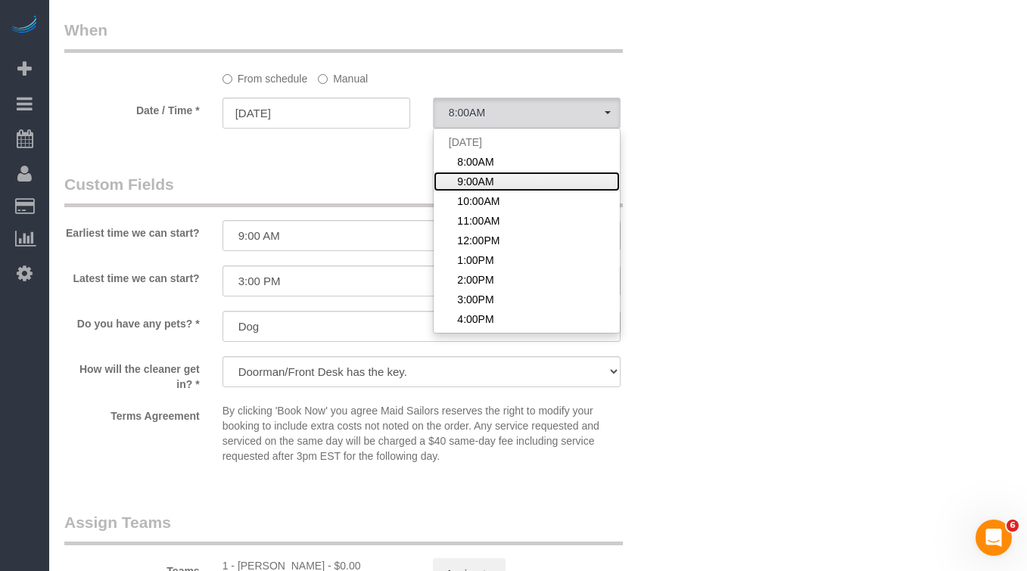
click at [499, 179] on link "9:00AM" at bounding box center [527, 182] width 186 height 20
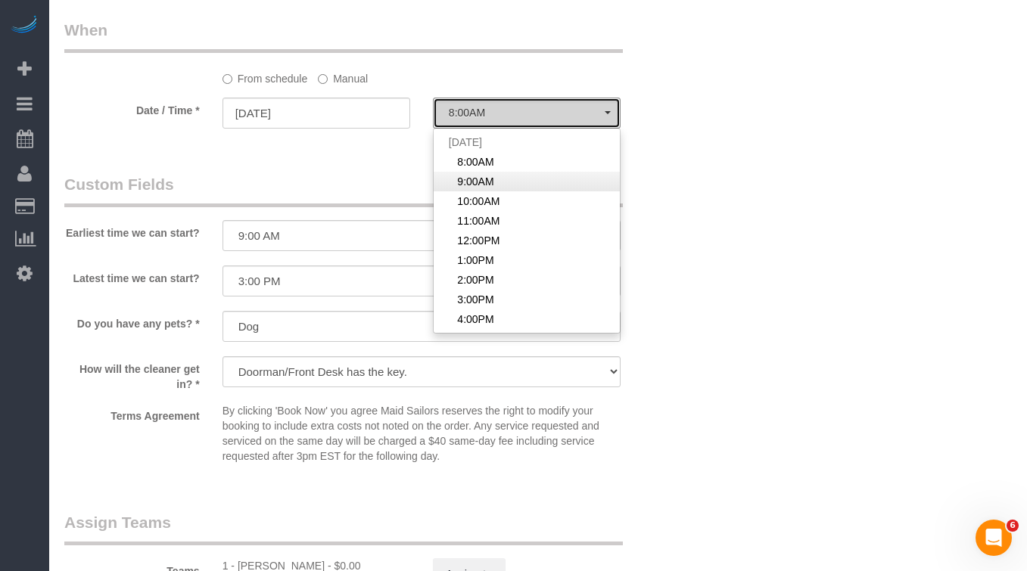
select select "spot60"
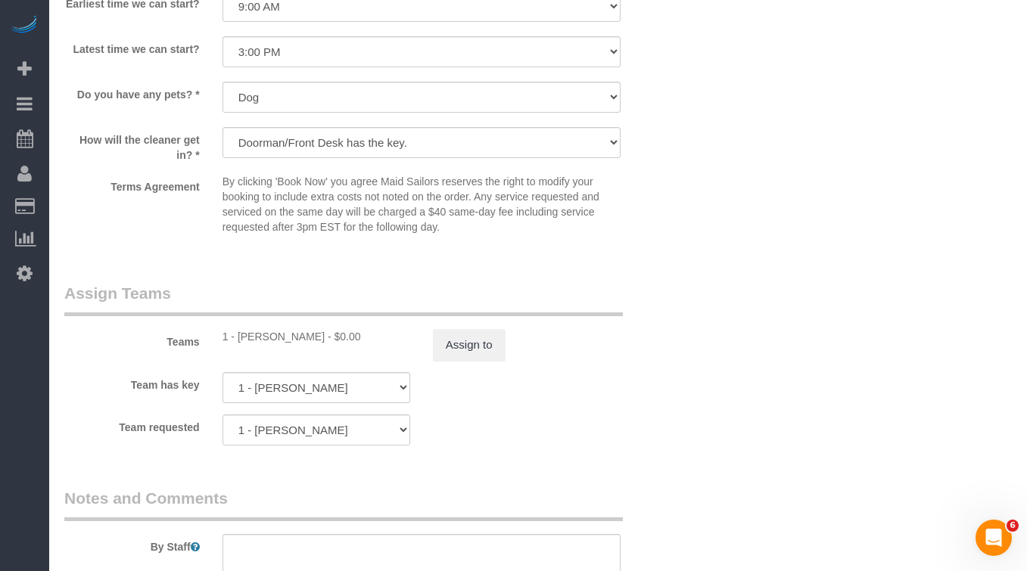
scroll to position [1804, 0]
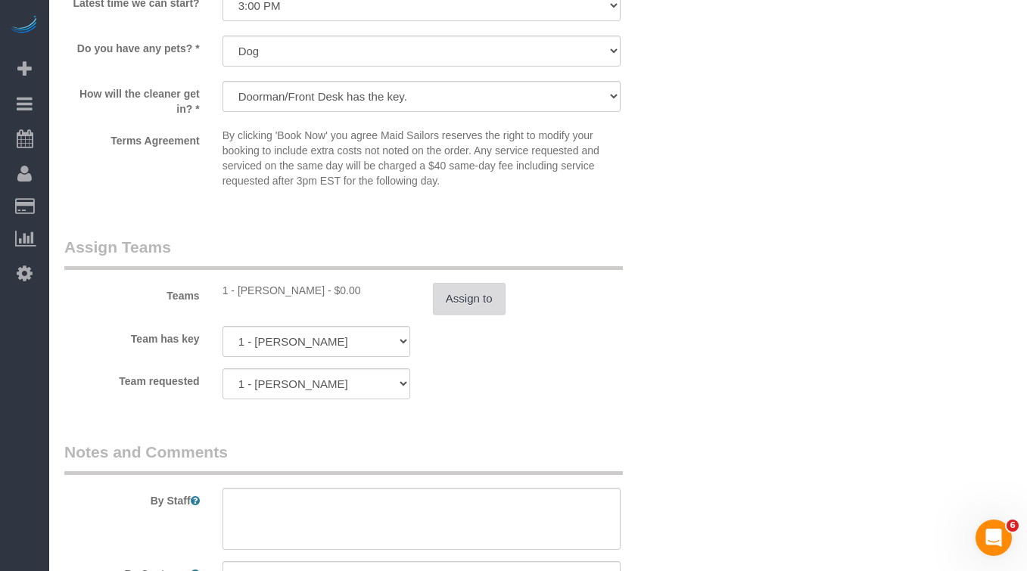
click at [478, 295] on button "Assign to" at bounding box center [469, 299] width 73 height 32
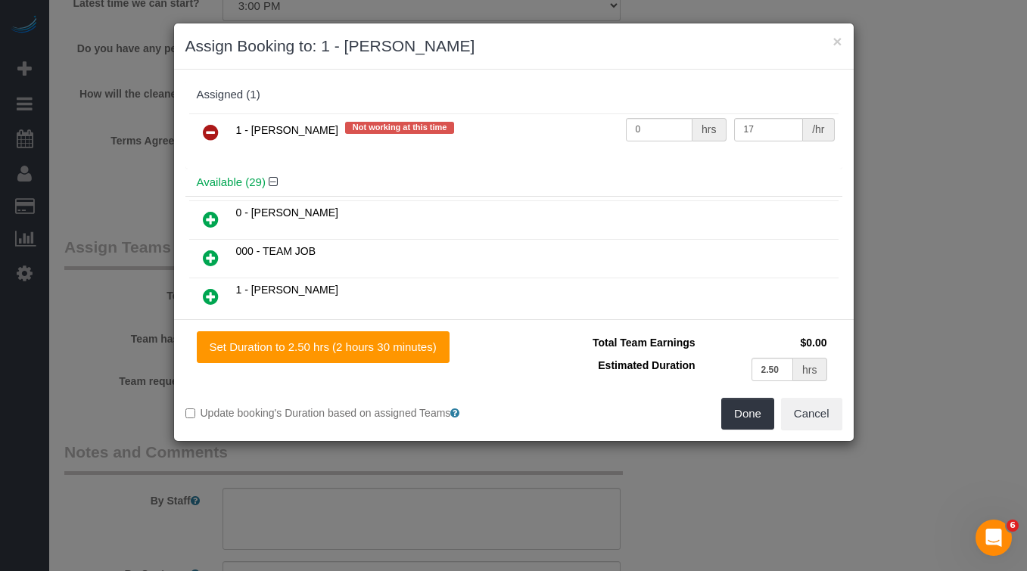
click at [208, 130] on icon at bounding box center [211, 132] width 16 height 18
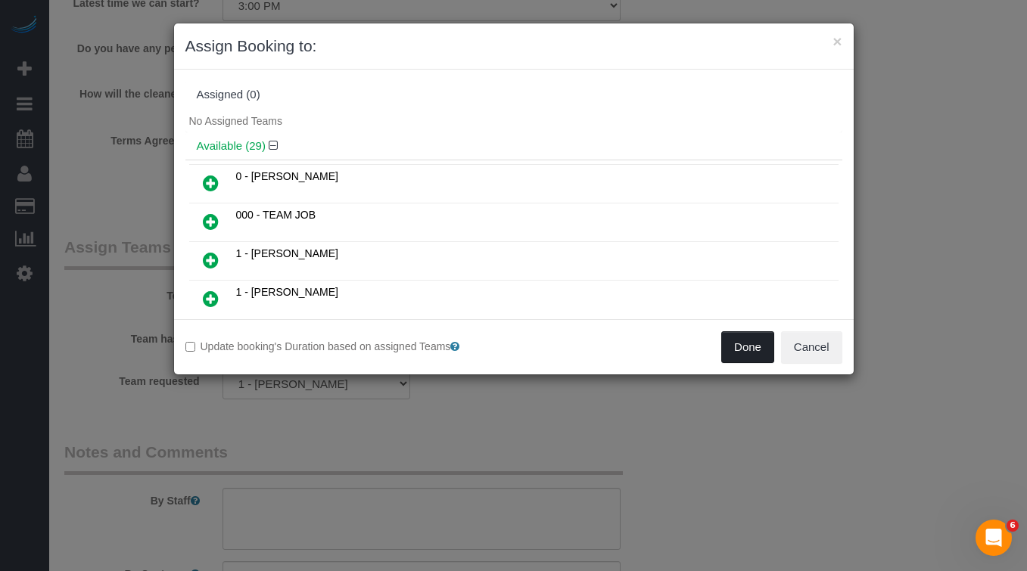
drag, startPoint x: 743, startPoint y: 348, endPoint x: 638, endPoint y: 363, distance: 106.2
click at [743, 348] on button "Done" at bounding box center [747, 347] width 53 height 32
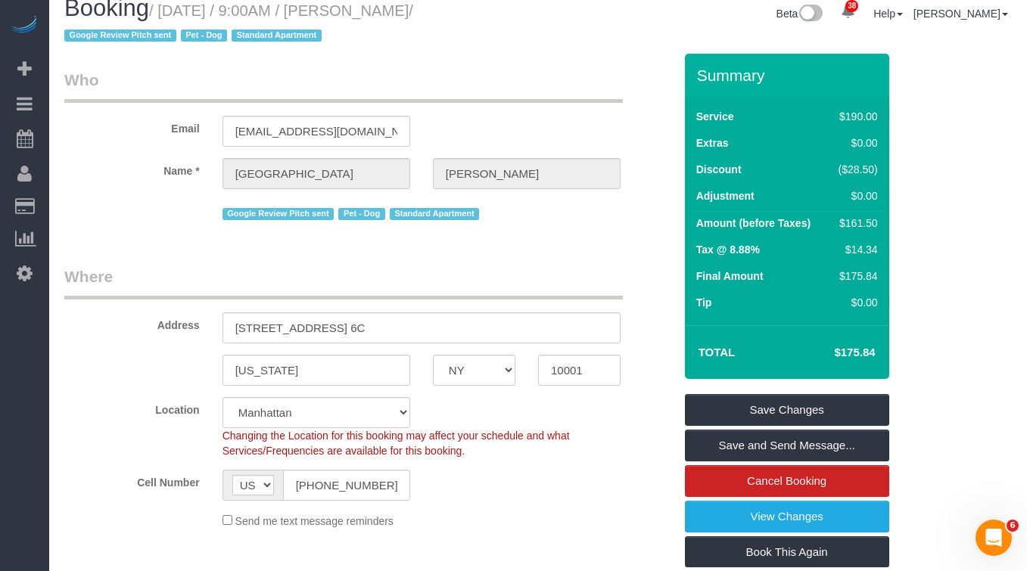
scroll to position [35, 0]
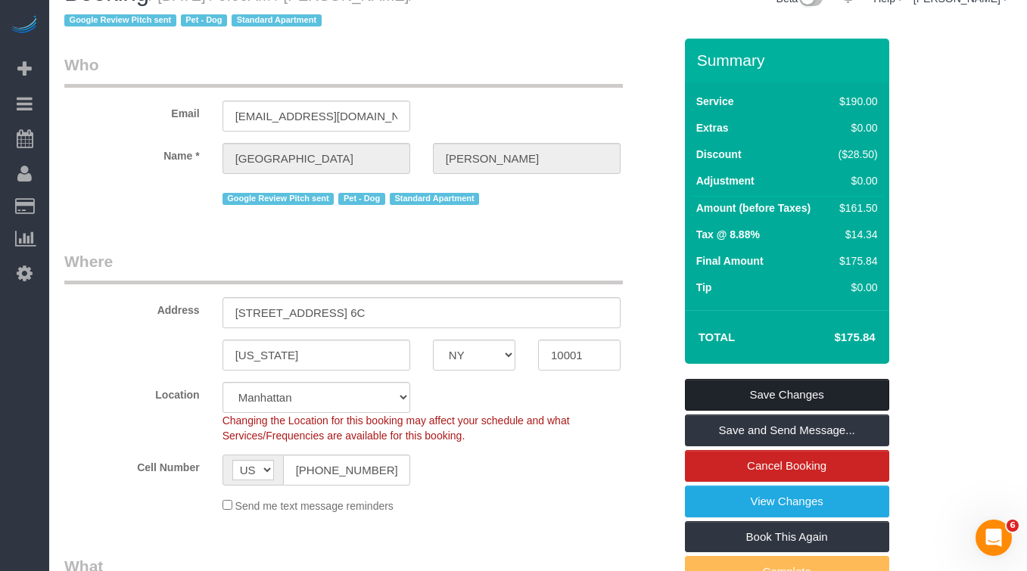
click at [694, 387] on link "Save Changes" at bounding box center [787, 395] width 204 height 32
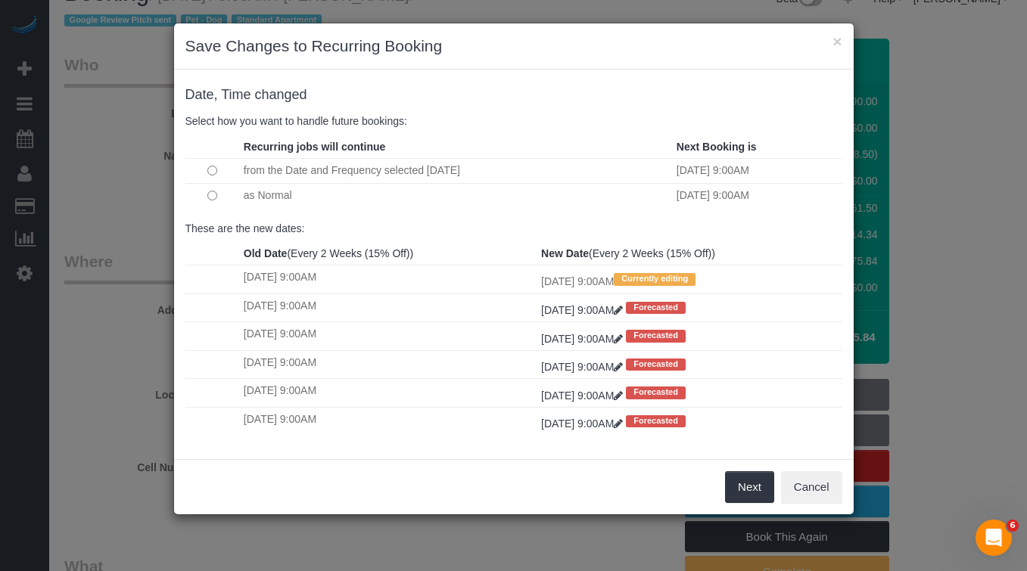
click at [205, 194] on td at bounding box center [212, 195] width 54 height 25
click at [734, 480] on button "Next" at bounding box center [749, 487] width 49 height 32
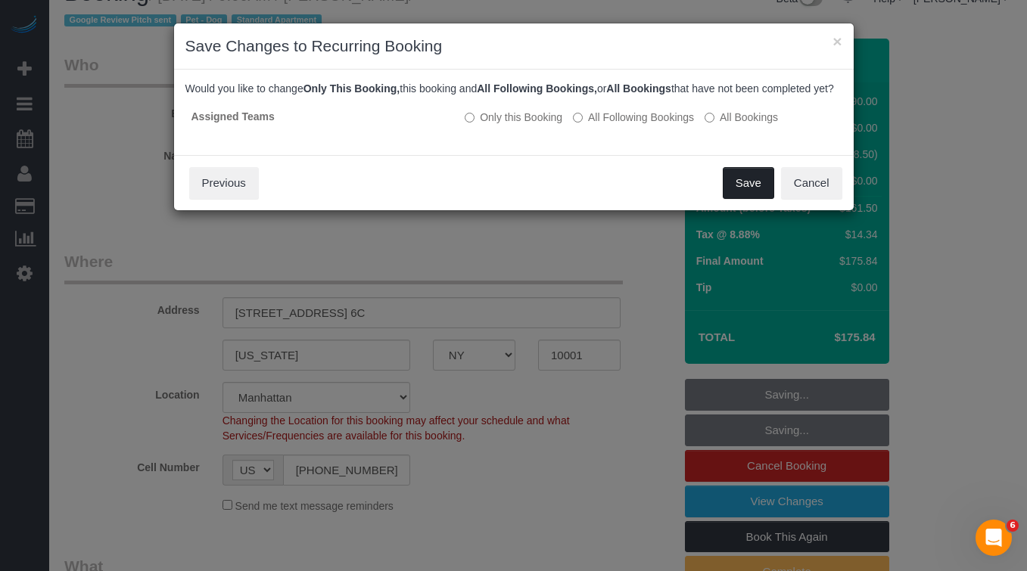
click at [735, 197] on button "Save" at bounding box center [748, 183] width 51 height 32
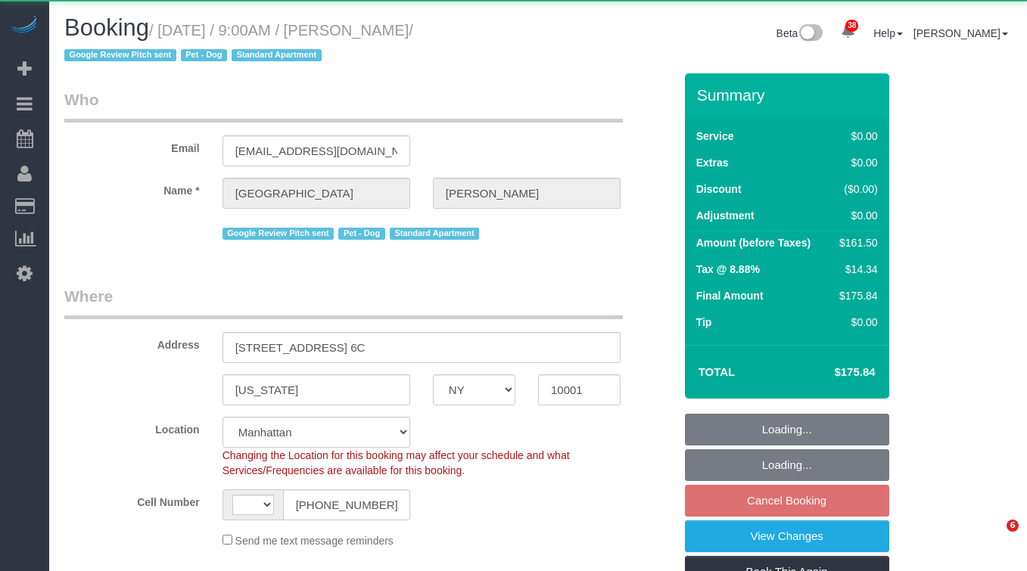
select select "NY"
select select "string:[GEOGRAPHIC_DATA]"
select select "object:930"
select select "string:stripe-pm_1Oe5Vq4VGloSiKo7A6D1LOqR"
select select "2"
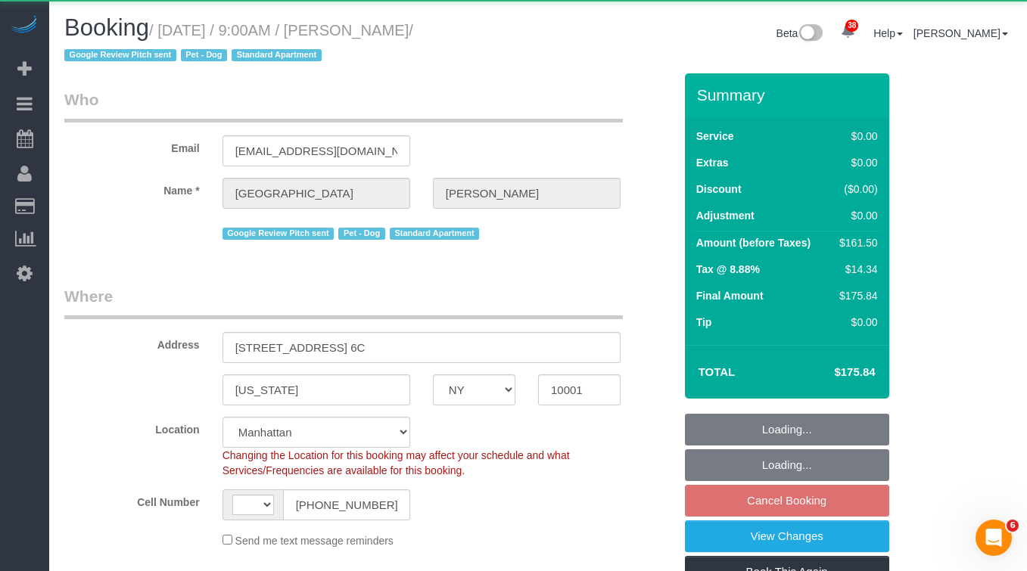
select select "spot2"
select select "number:57"
select select "number:75"
select select "number:13"
select select "number:6"
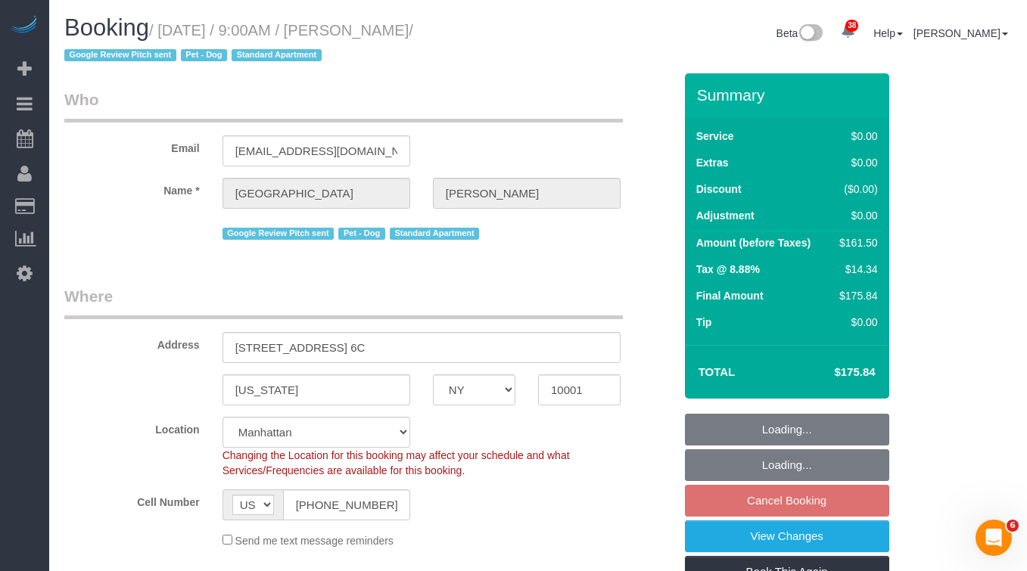
select select "object:1551"
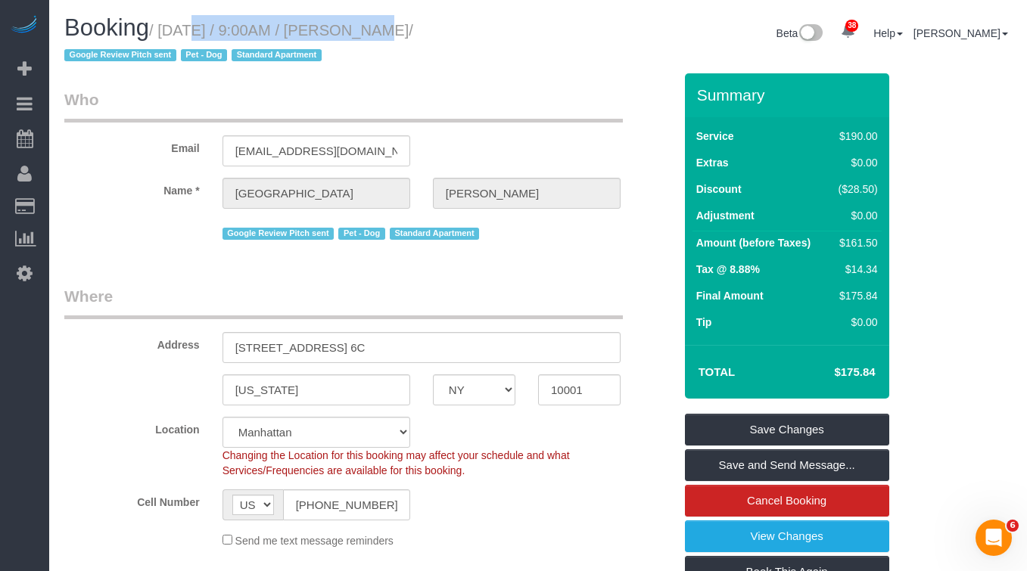
drag, startPoint x: 170, startPoint y: 34, endPoint x: 355, endPoint y: 23, distance: 184.9
click at [355, 23] on small "/ October 21, 2025 / 9:00AM / Devon Darrow / Google Review Pitch sent Pet - Dog…" at bounding box center [238, 43] width 349 height 42
copy small "October 21, 2025 / 9:00AM"
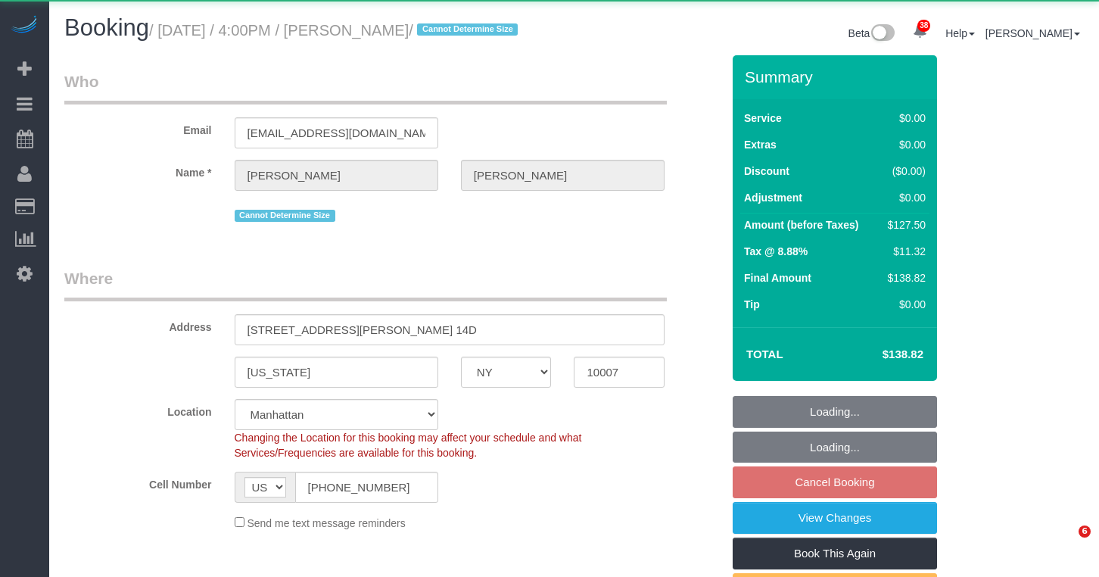
select select "NY"
select select "object:1247"
select select "string:stripe-pm_1SDTMr4VGloSiKo712u6Q7Mc"
select select "spot9"
select select "number:89"
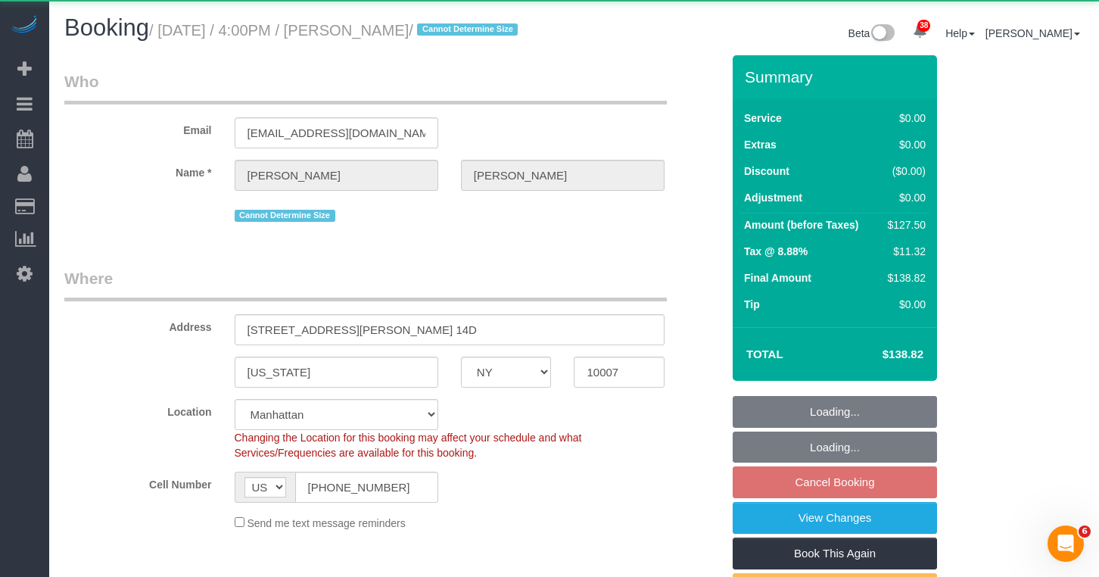
select select "number:90"
select select "number:15"
select select "number:6"
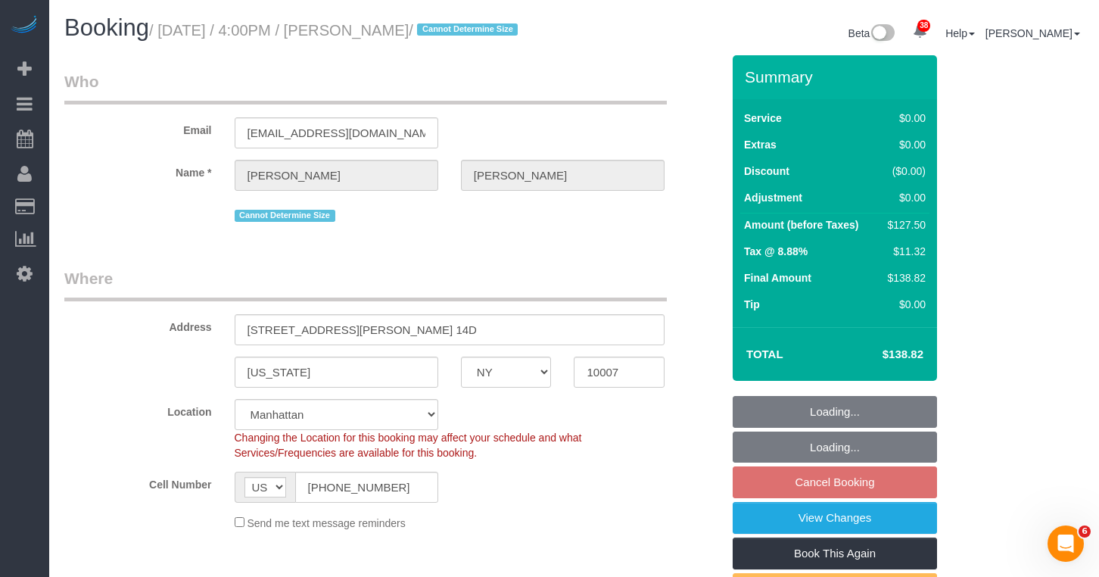
select select "object:1507"
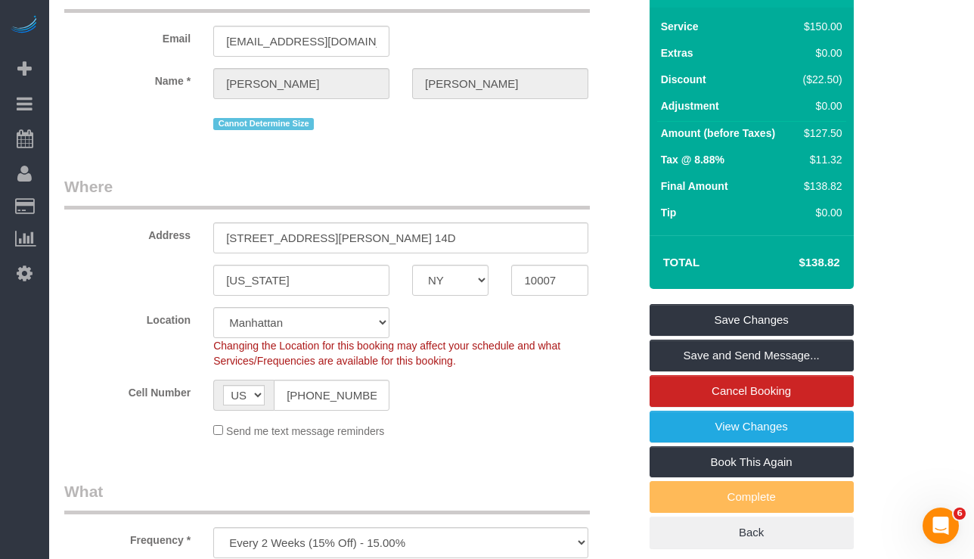
scroll to position [113, 0]
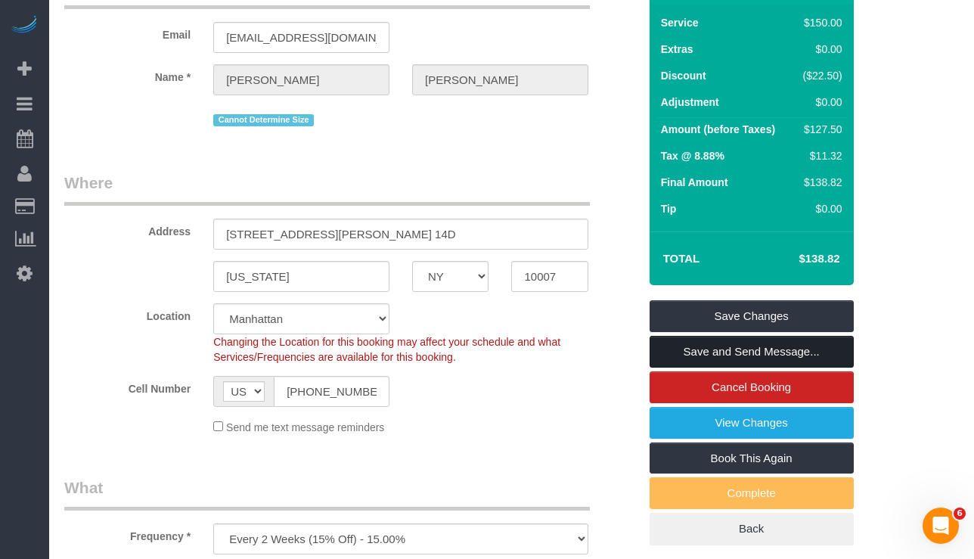
click at [699, 350] on link "Save and Send Message..." at bounding box center [752, 352] width 204 height 32
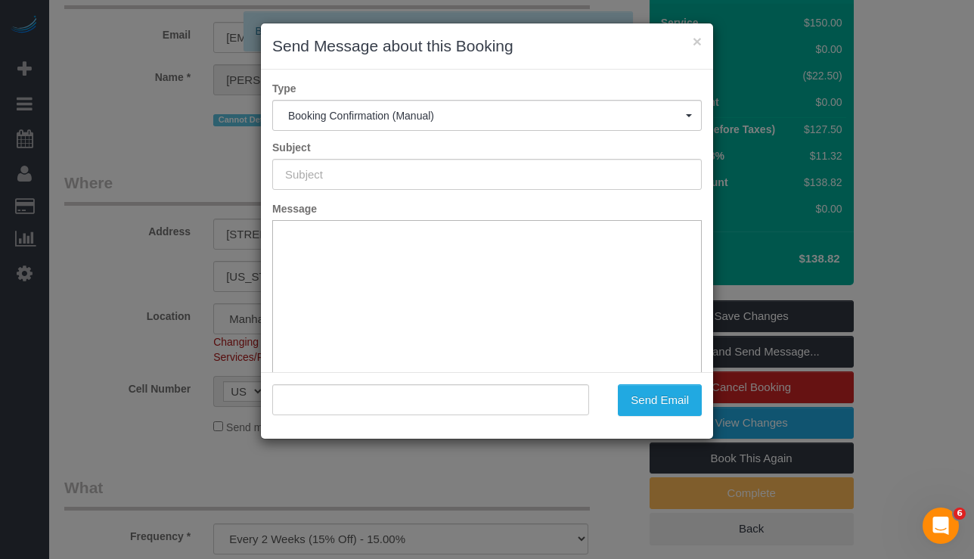
type input "Cleaning Confirmed for 10/22/2025 at 4:00pm"
type input ""Cyrus Reza" <matthewdavis@fastmail.com>"
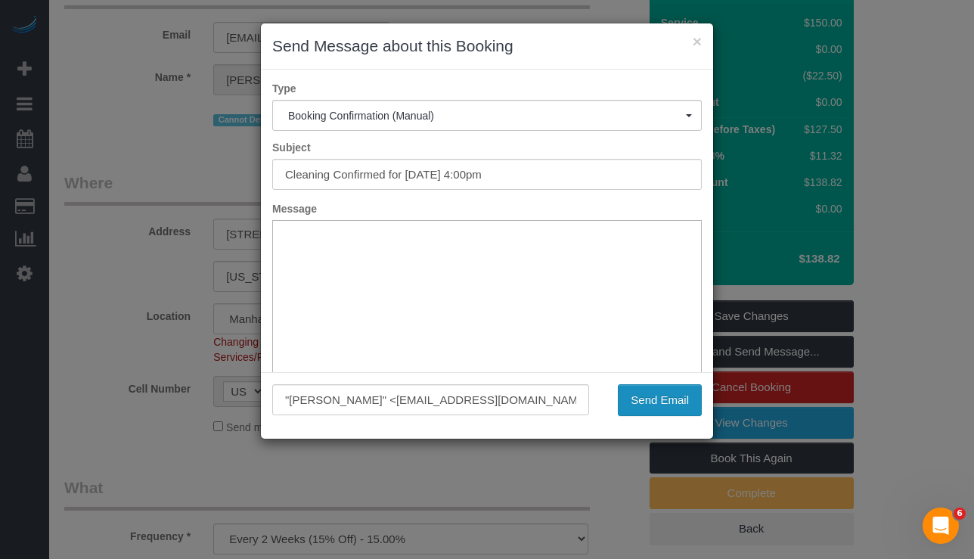
click at [633, 405] on button "Send Email" at bounding box center [660, 400] width 84 height 32
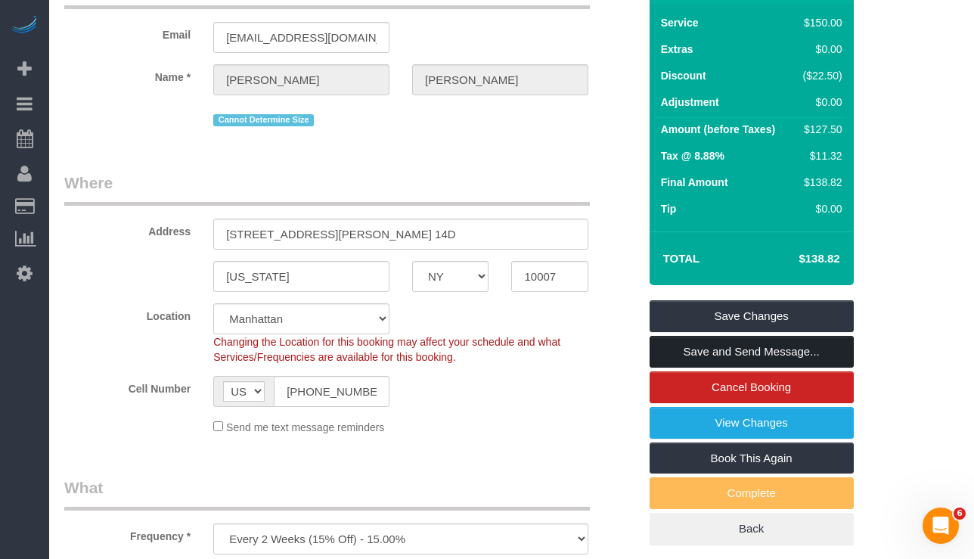
scroll to position [0, 0]
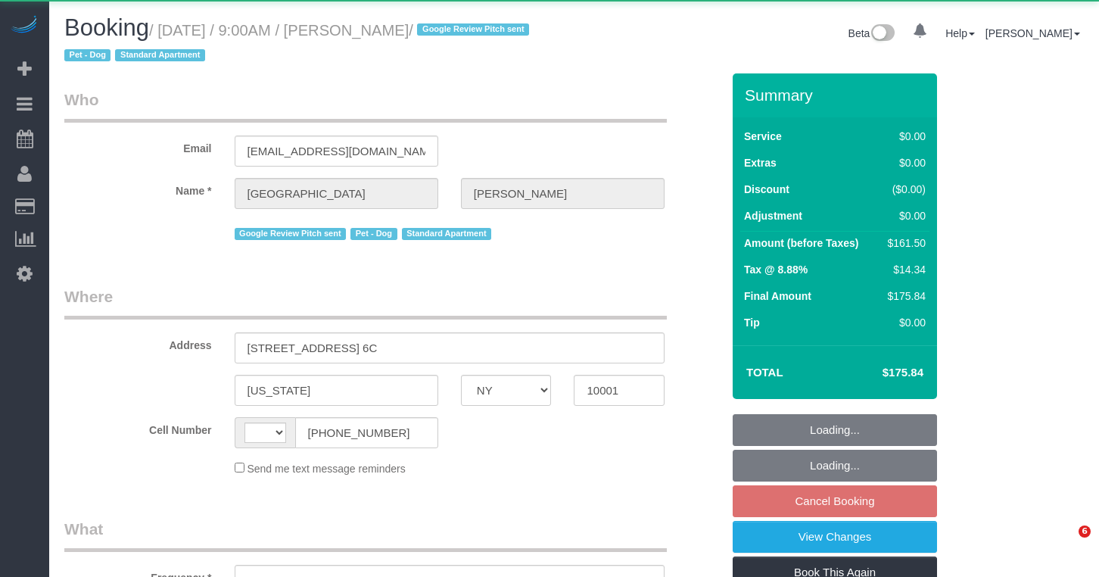
select select "NY"
select select "string:[GEOGRAPHIC_DATA]"
select select "object:577"
select select "spot2"
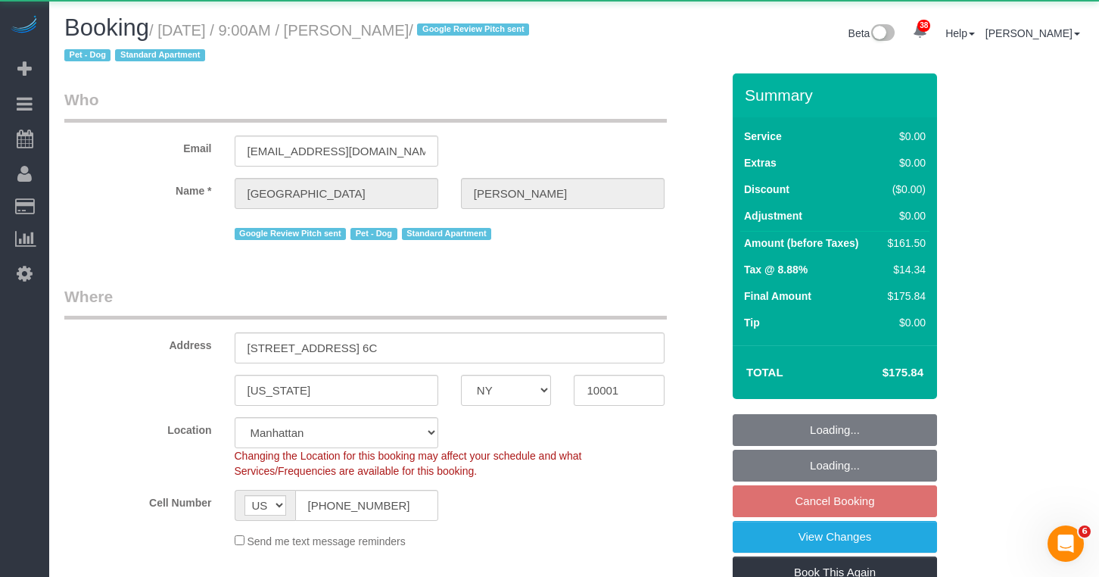
select select "object:1515"
select select "string:stripe-pm_1Oe5Vq4VGloSiKo7A6D1LOqR"
select select "2"
select select "number:57"
select select "number:75"
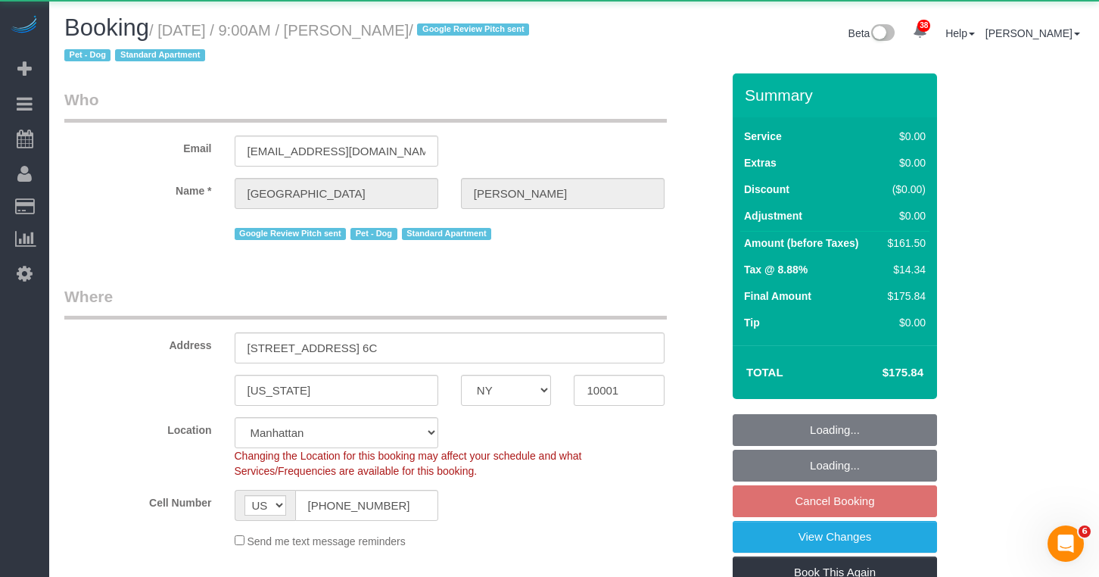
select select "number:13"
select select "number:6"
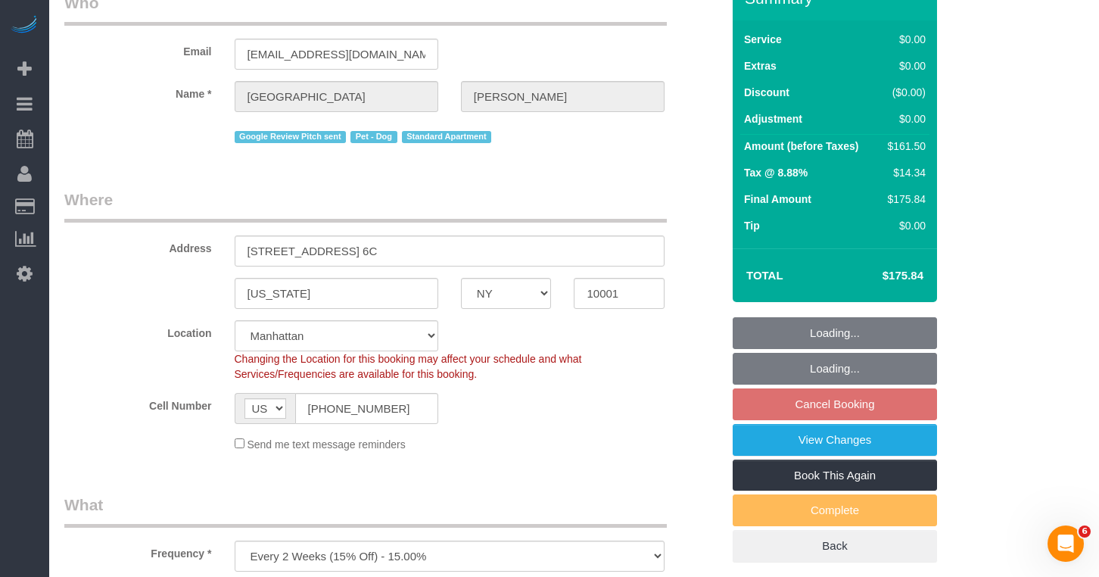
scroll to position [113, 0]
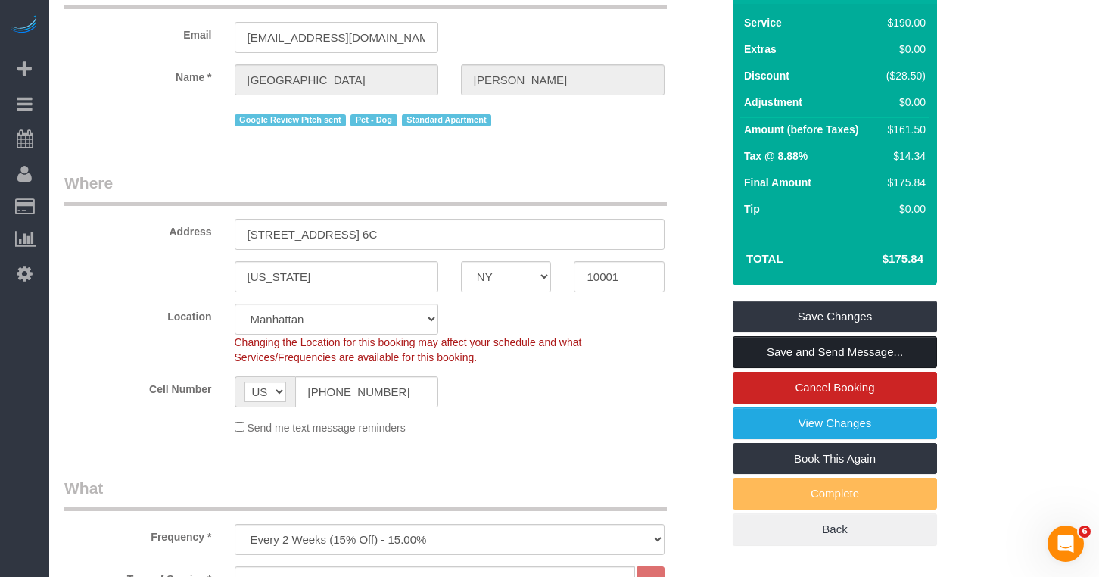
click at [759, 347] on link "Save and Send Message..." at bounding box center [834, 352] width 204 height 32
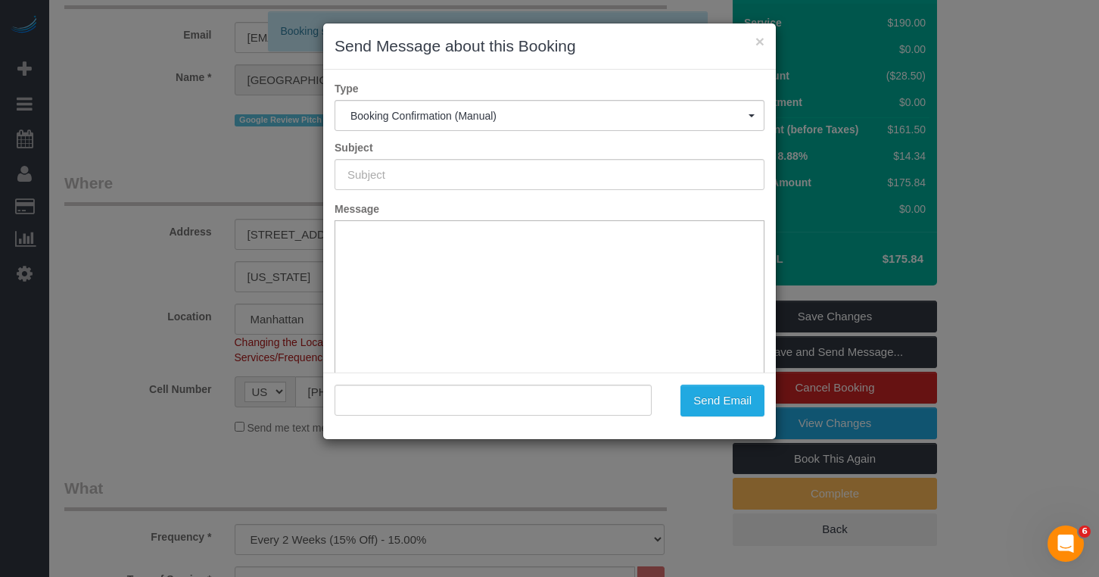
type input "Cleaning Confirmed for [DATE] 9:00am"
type input ""[PERSON_NAME]" <[PERSON_NAME][EMAIL_ADDRESS][DOMAIN_NAME]>"
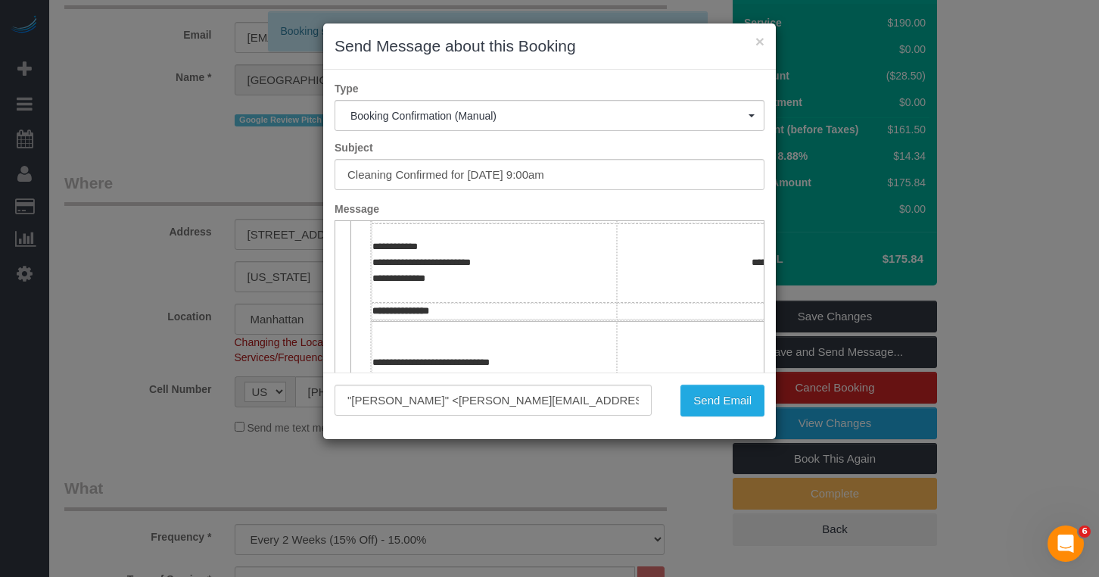
scroll to position [234, 0]
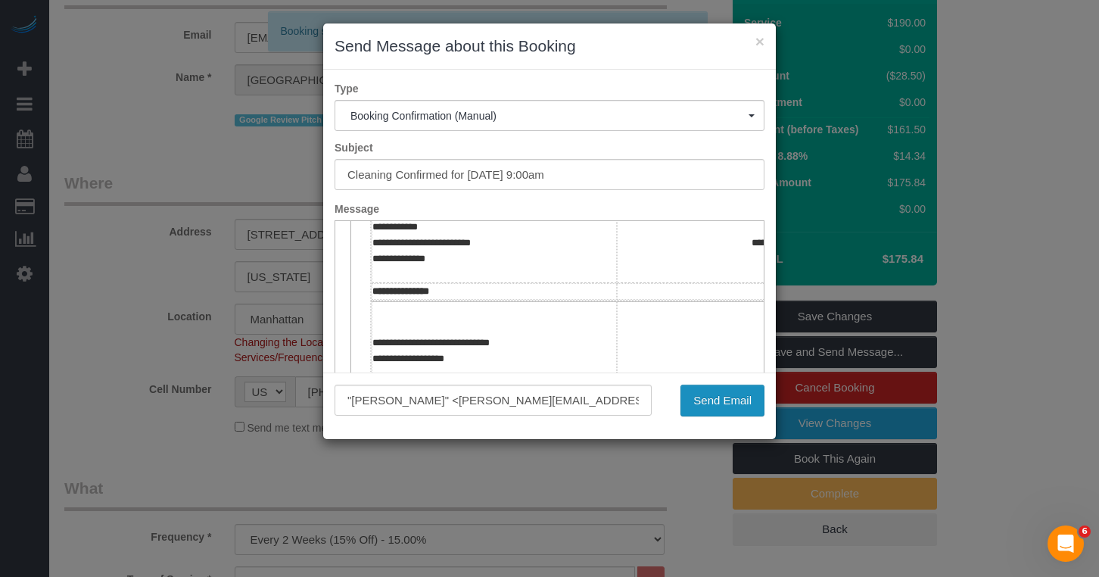
click at [698, 403] on button "Send Email" at bounding box center [722, 400] width 84 height 32
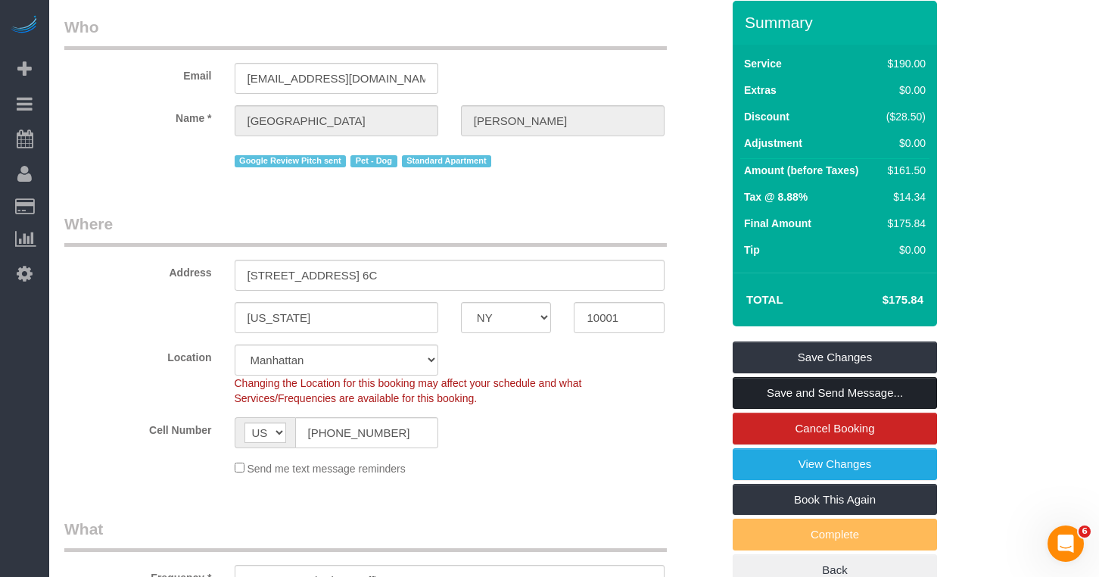
scroll to position [0, 0]
